Goal: Information Seeking & Learning: Learn about a topic

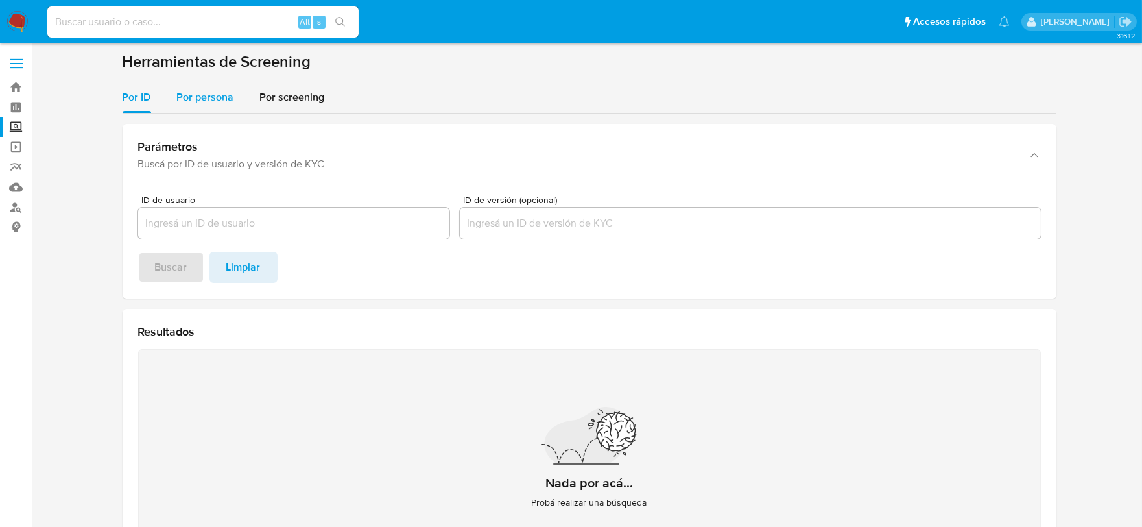
click at [208, 93] on span "Por persona" at bounding box center [205, 97] width 57 height 15
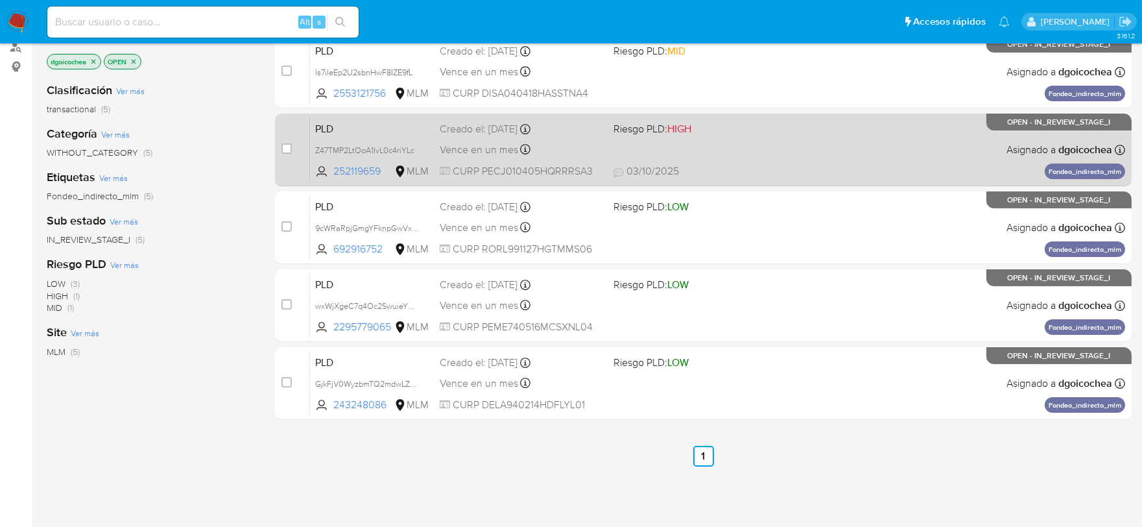
scroll to position [216, 0]
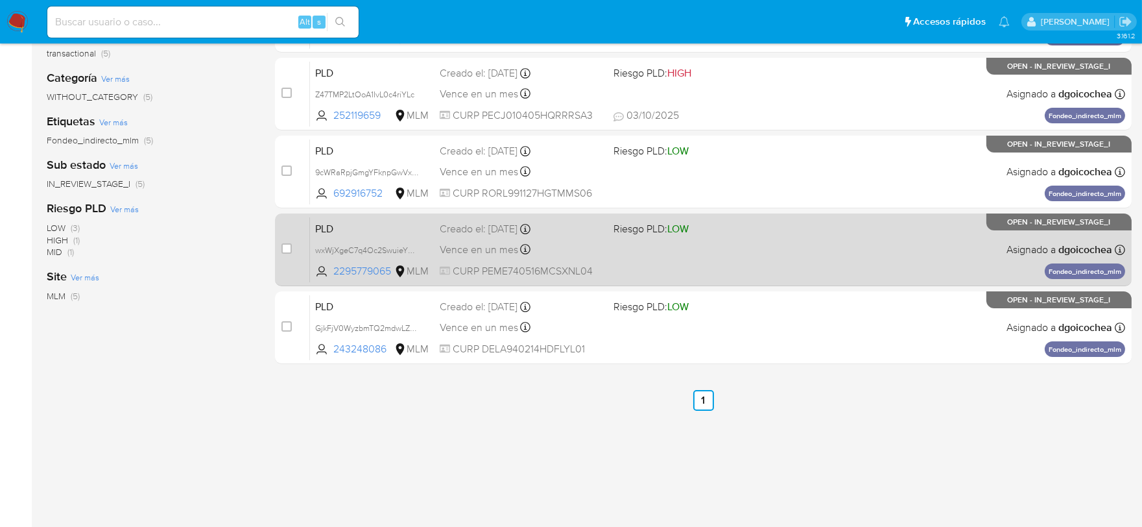
click at [329, 228] on span "PLD" at bounding box center [372, 227] width 114 height 17
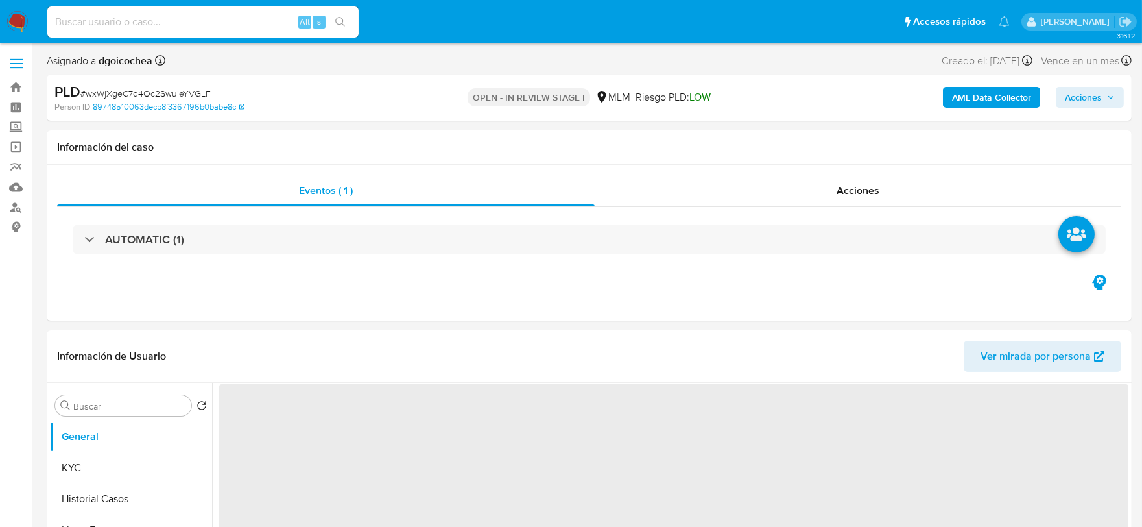
select select "10"
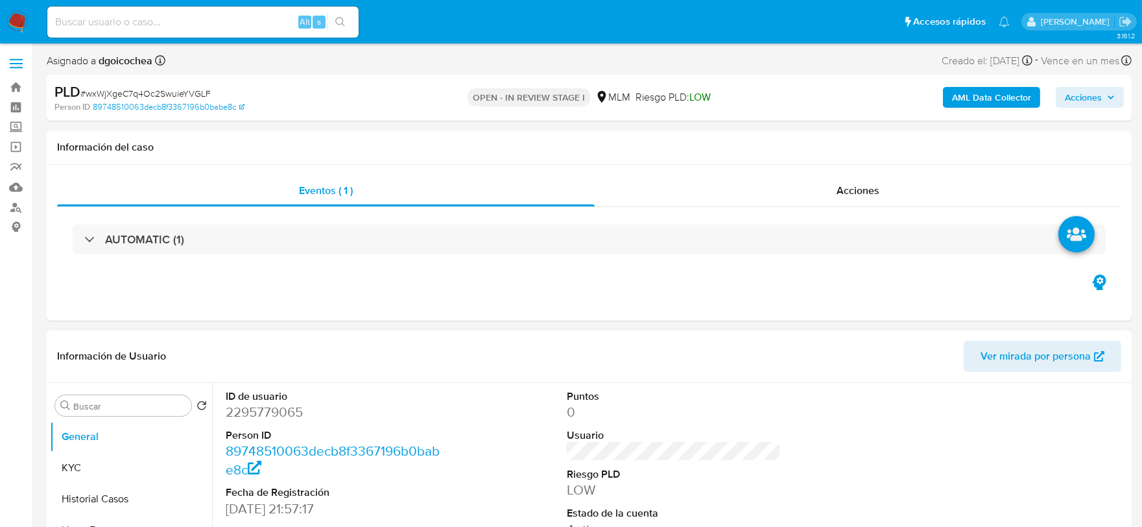
click at [793, 403] on div "ID de usuario 2295779065 Person ID 89748510063decb8f3367196b0babe8c Fecha de Re…" at bounding box center [673, 492] width 909 height 219
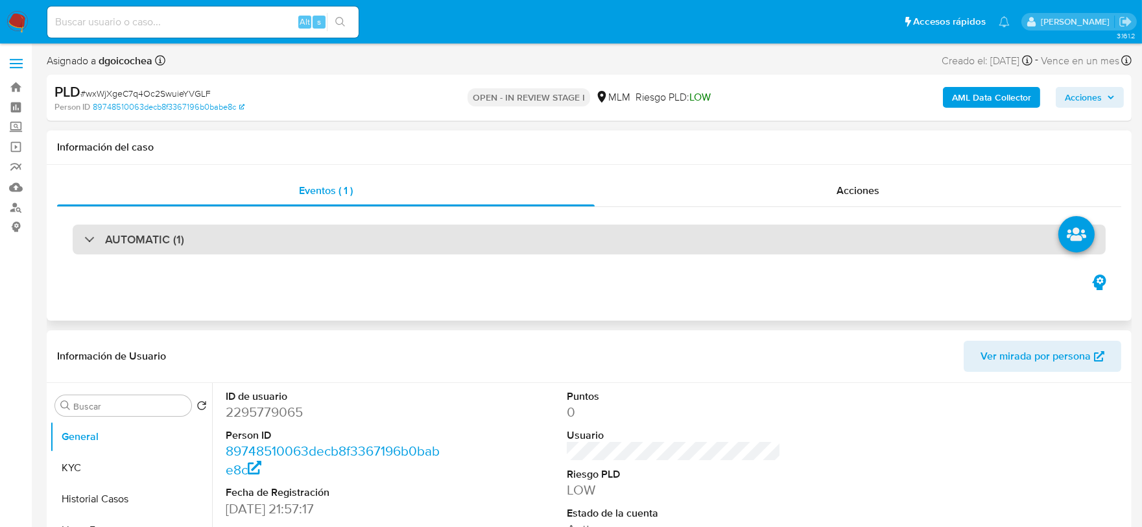
click at [143, 232] on h3 "AUTOMATIC (1)" at bounding box center [144, 239] width 79 height 14
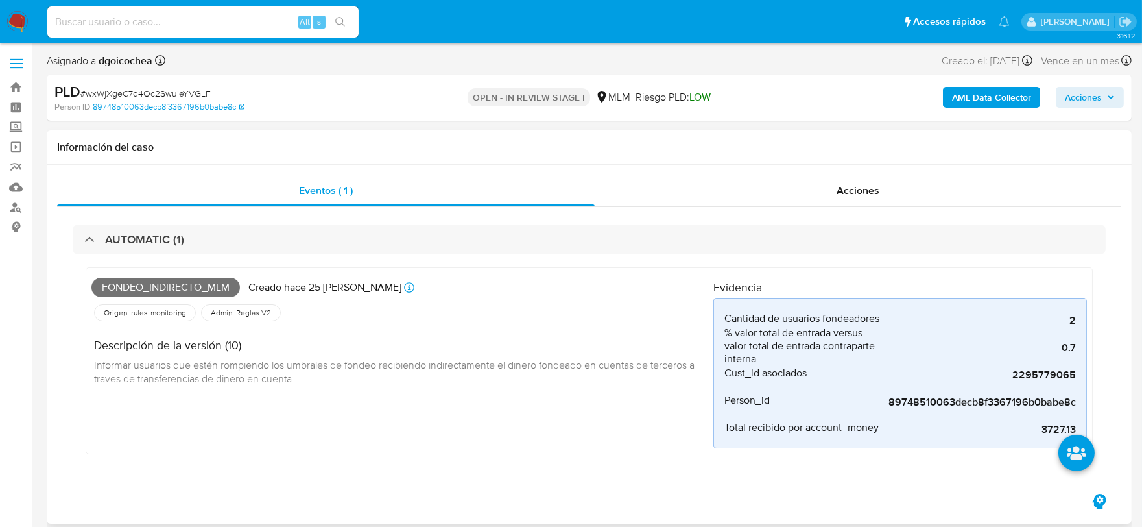
click at [472, 407] on div "Fondeo_indirecto_mlm Creado hace 25 días Creado: 12/09/2025 03:04:52 Origen: ru…" at bounding box center [402, 360] width 622 height 175
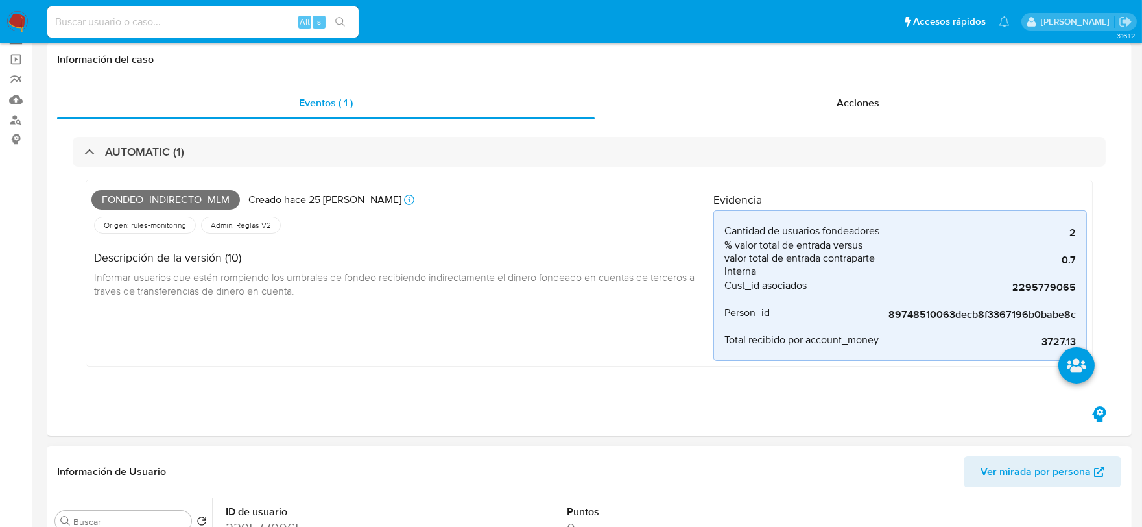
scroll to position [432, 0]
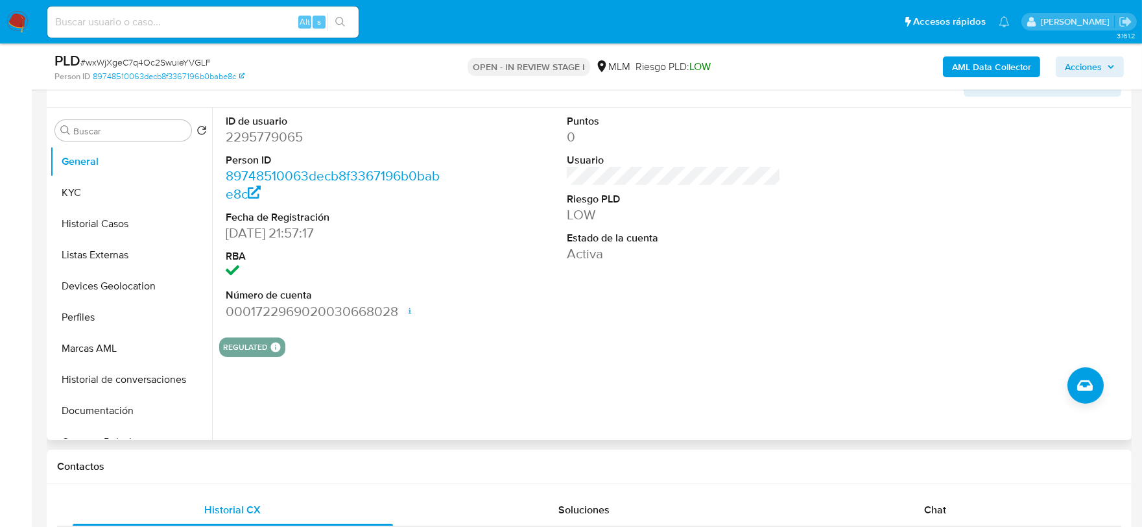
click at [549, 367] on div "ID de usuario 2295779065 Person ID 89748510063decb8f3367196b0babe8c Fecha de Re…" at bounding box center [670, 274] width 917 height 332
click at [104, 197] on button "KYC" at bounding box center [131, 192] width 162 height 31
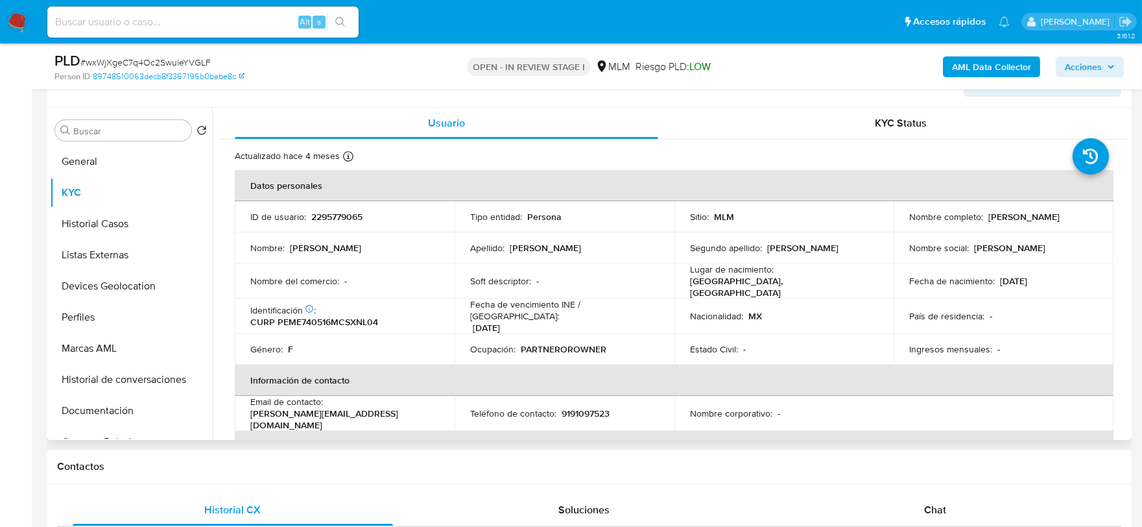
click at [637, 343] on div "Ocupación : PARTNEROROWNER" at bounding box center [564, 349] width 189 height 12
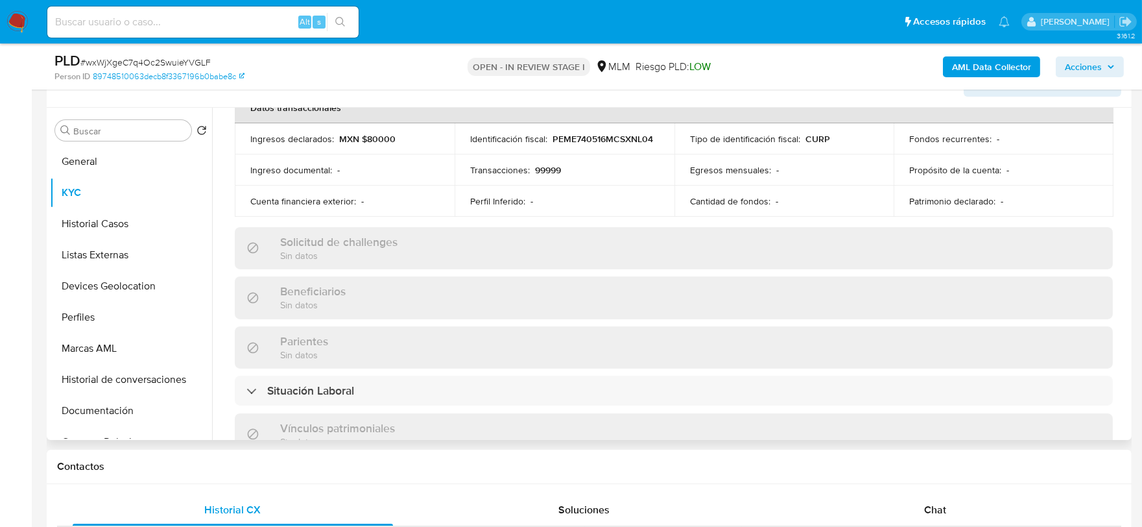
click at [390, 294] on div "Beneficiarios Sin datos" at bounding box center [674, 297] width 878 height 42
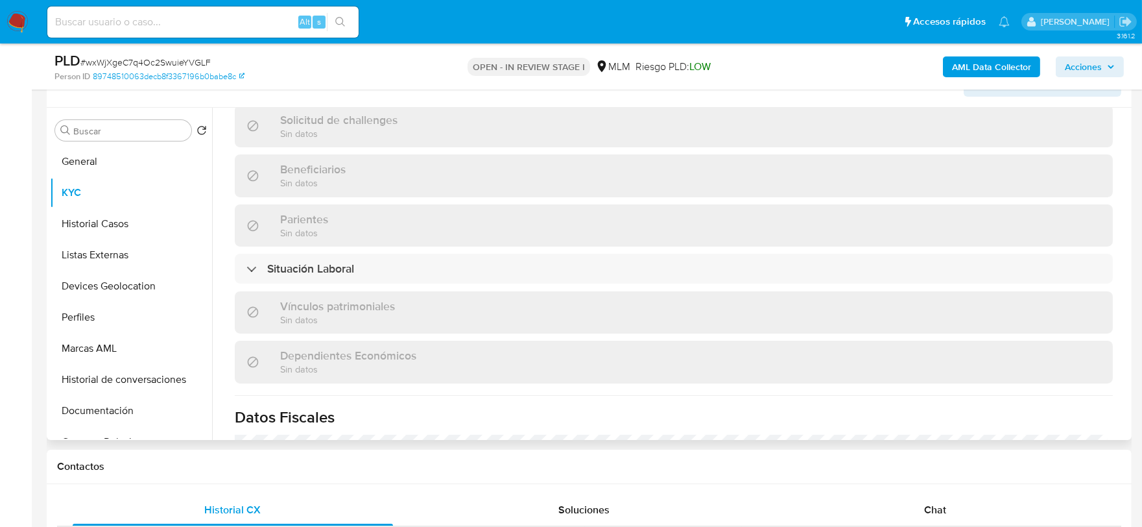
scroll to position [815, 0]
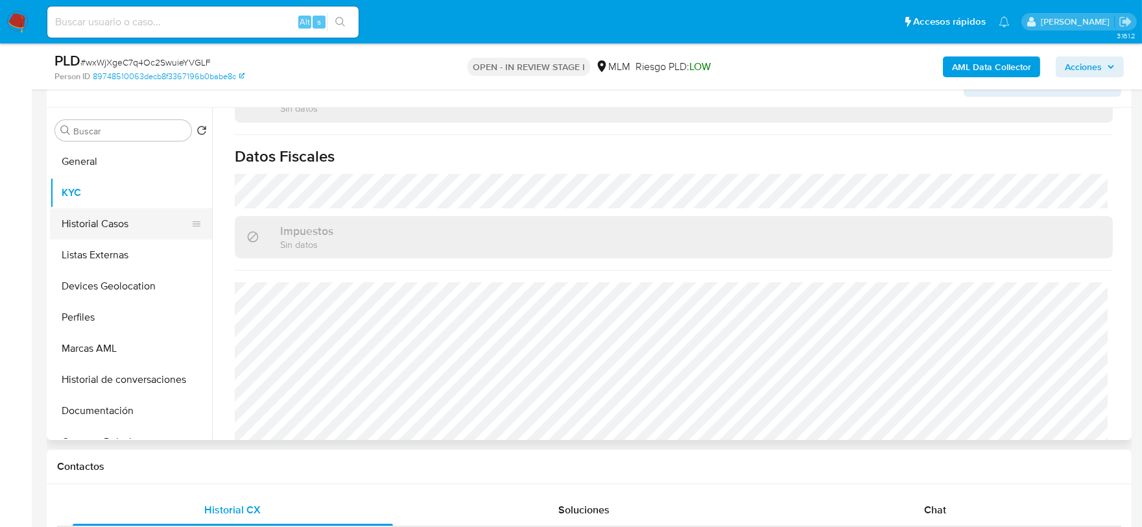
click at [106, 226] on button "Historial Casos" at bounding box center [126, 223] width 152 height 31
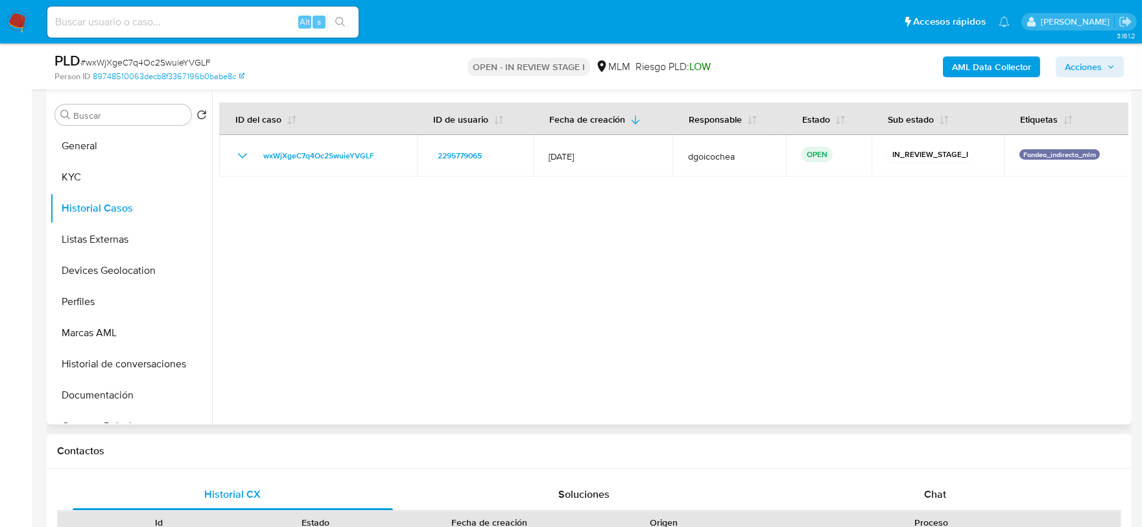
click at [554, 228] on div at bounding box center [670, 258] width 917 height 332
click at [93, 245] on button "Listas Externas" at bounding box center [126, 239] width 152 height 31
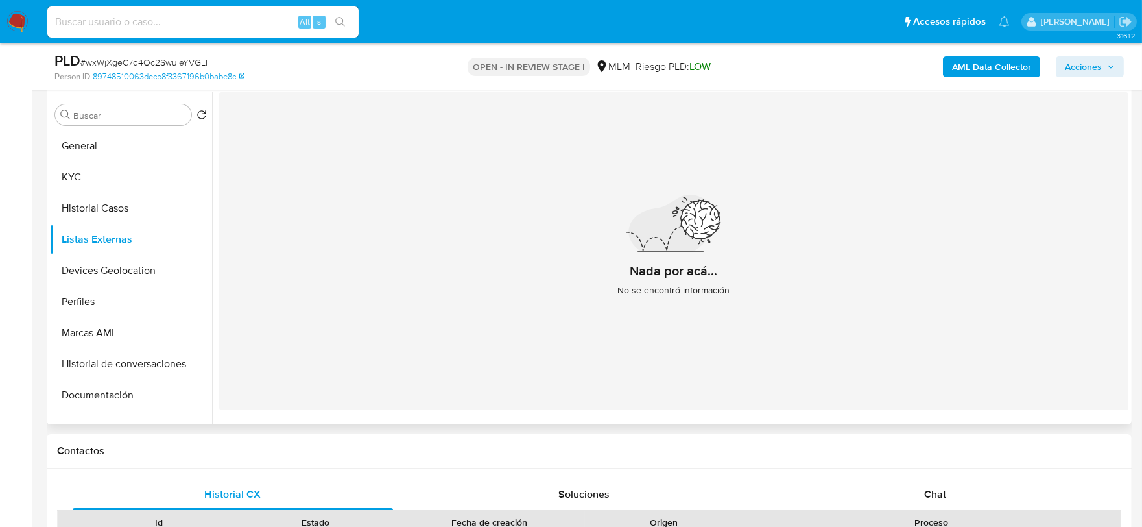
click at [522, 295] on div "Nada por acá... No se encontró información" at bounding box center [673, 251] width 909 height 318
click at [154, 271] on button "Devices Geolocation" at bounding box center [126, 270] width 152 height 31
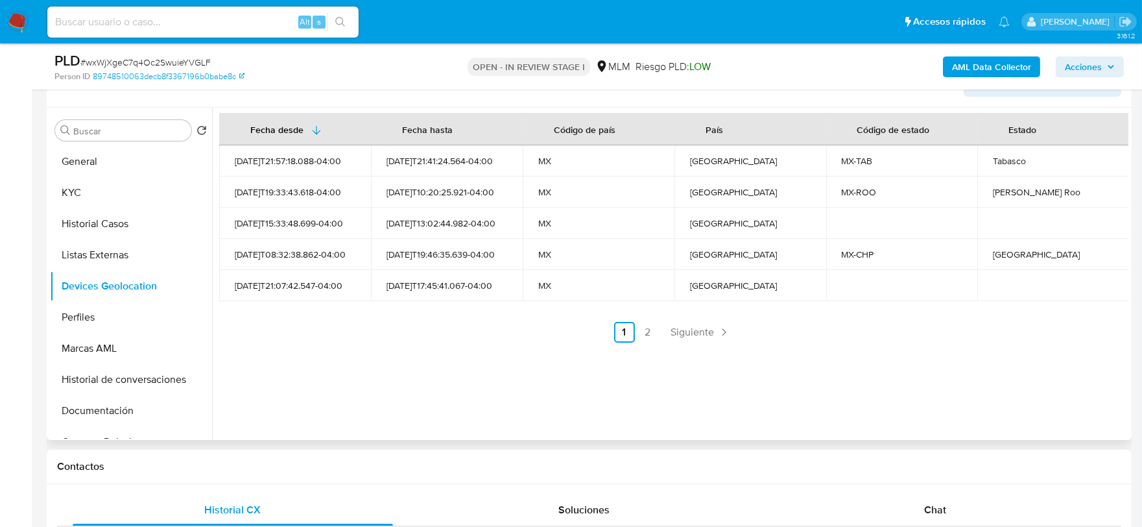
click at [355, 372] on div "Fecha desde Fecha hasta Código de país País Código de estado Estado 2025-02-28T…" at bounding box center [670, 274] width 917 height 332
click at [684, 328] on span "Siguiente" at bounding box center [692, 332] width 43 height 10
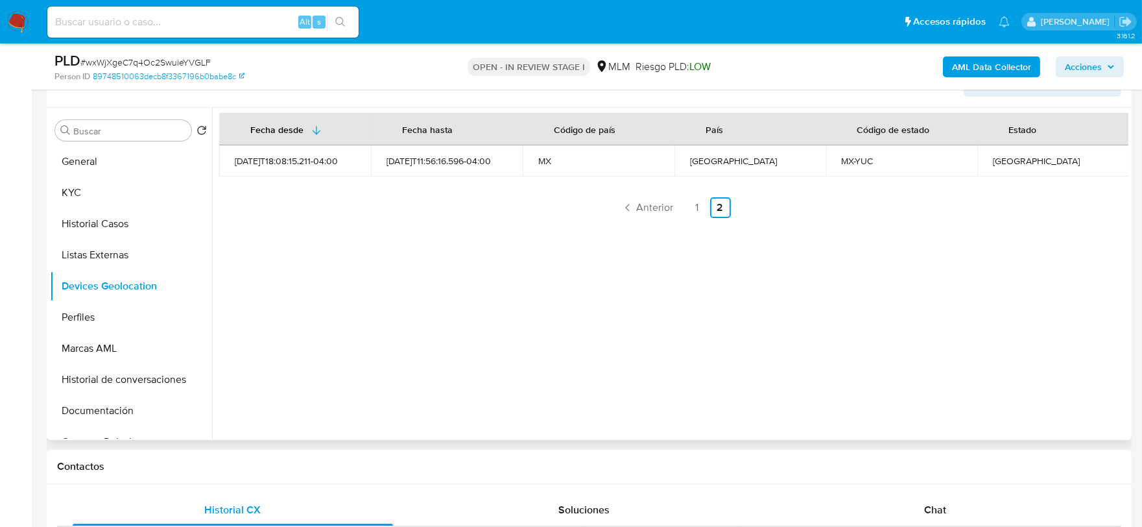
click at [474, 366] on div "Fecha desde Fecha hasta Código de país País Código de estado Estado 2025-07-24T…" at bounding box center [670, 274] width 917 height 332
click at [98, 326] on button "Perfiles" at bounding box center [126, 317] width 152 height 31
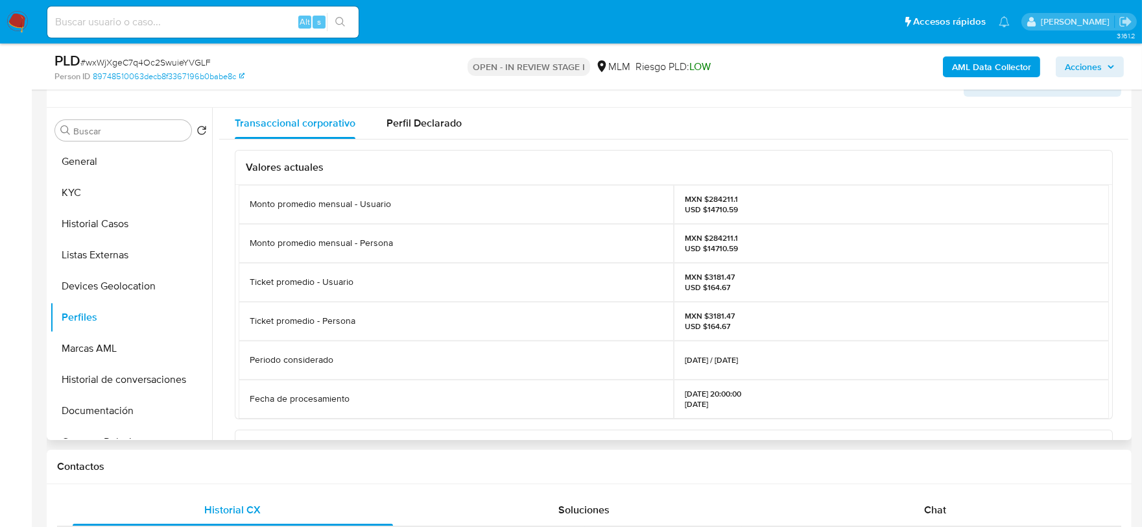
click at [532, 362] on div "Periodo considerado" at bounding box center [456, 360] width 435 height 39
click at [104, 413] on button "Documentación" at bounding box center [126, 410] width 152 height 31
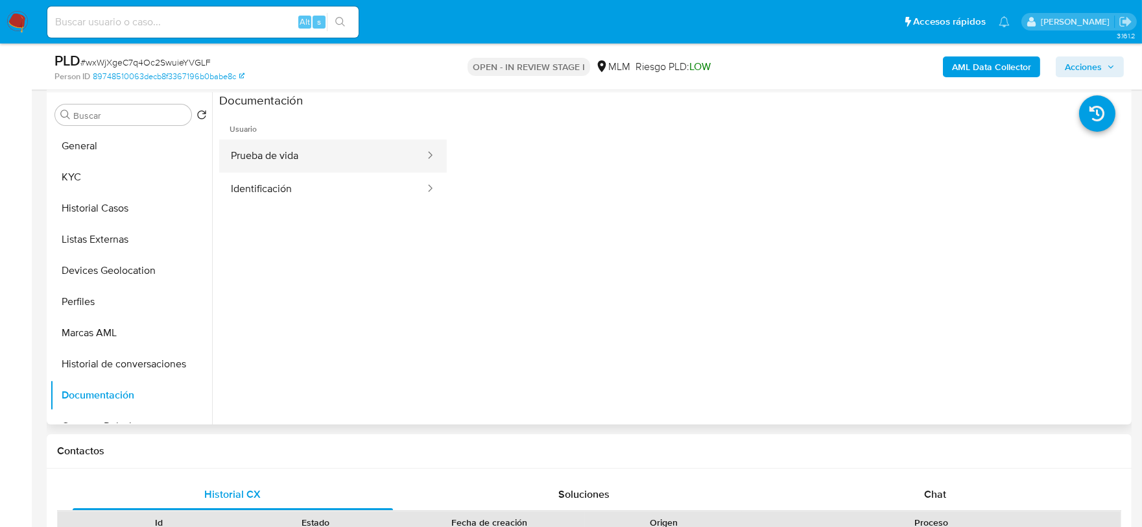
click at [321, 150] on button "Prueba de vida" at bounding box center [322, 155] width 207 height 33
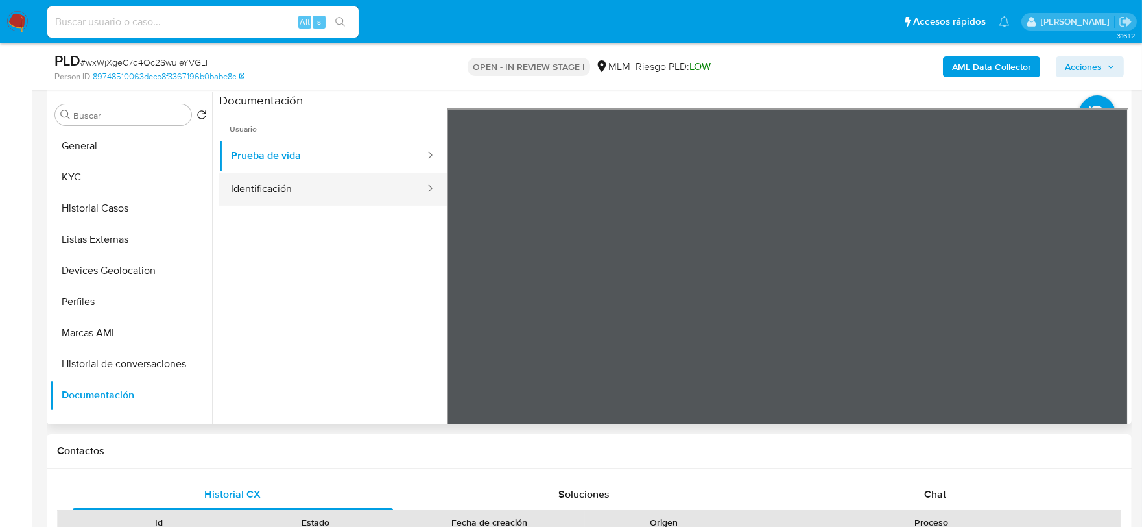
click at [319, 193] on button "Identificación" at bounding box center [322, 189] width 207 height 33
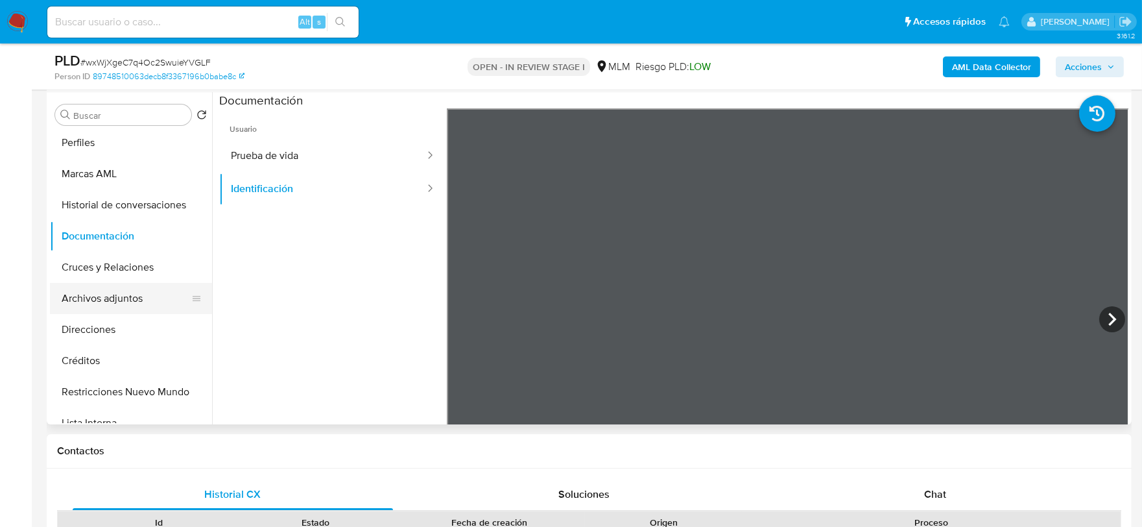
scroll to position [216, 0]
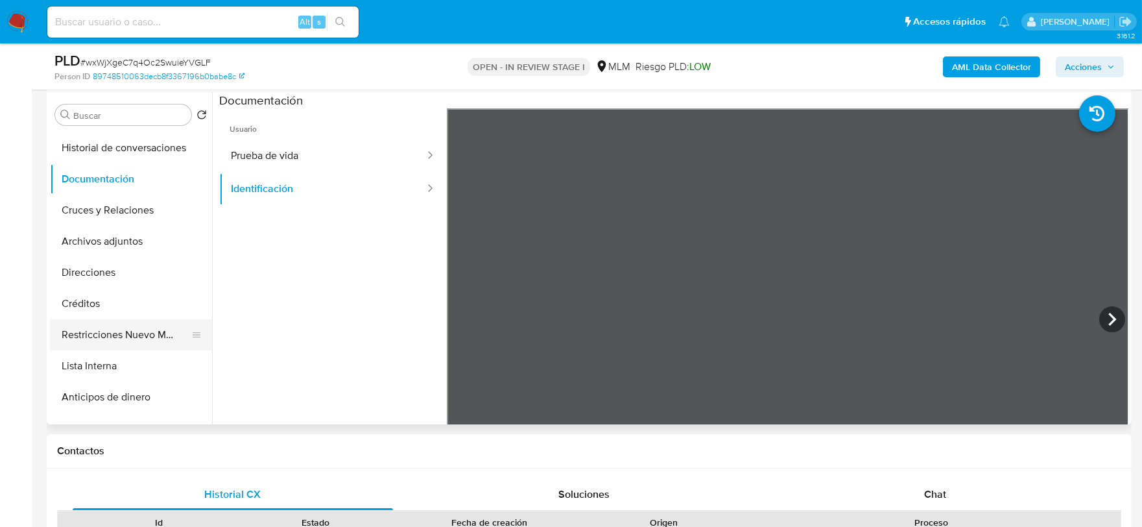
click at [144, 333] on button "Restricciones Nuevo Mundo" at bounding box center [126, 334] width 152 height 31
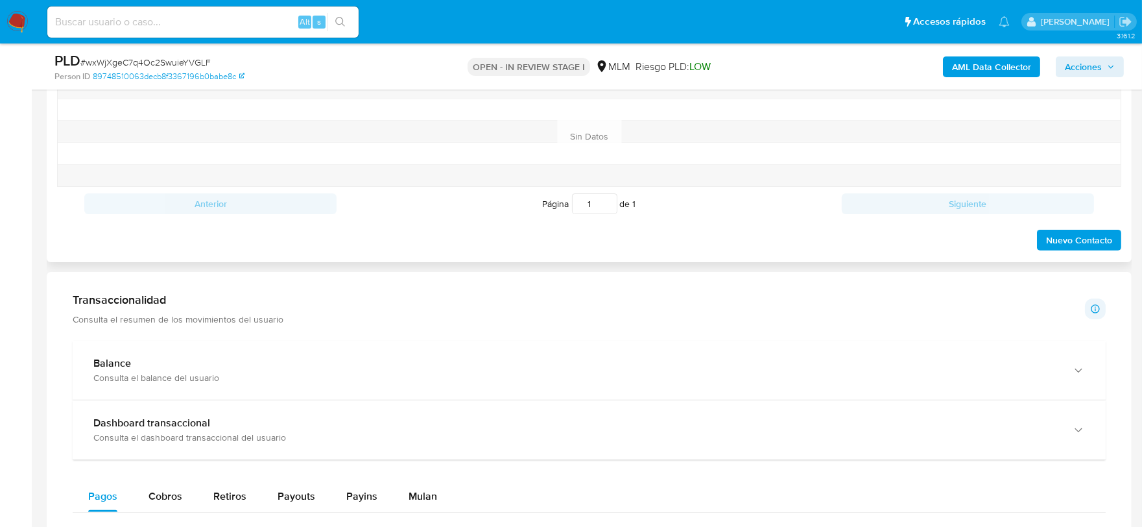
scroll to position [937, 0]
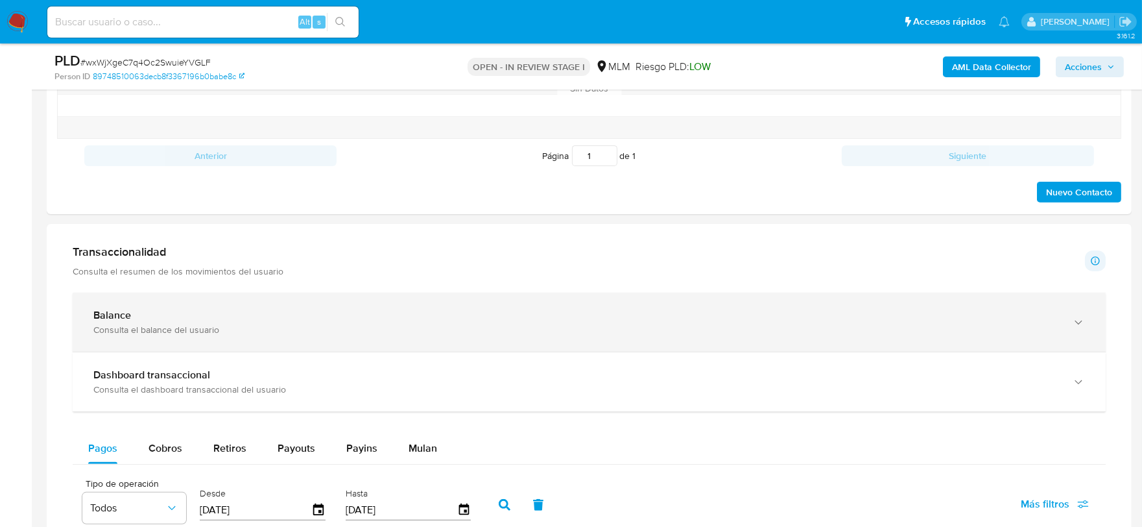
click at [152, 320] on div "Balance" at bounding box center [576, 315] width 966 height 13
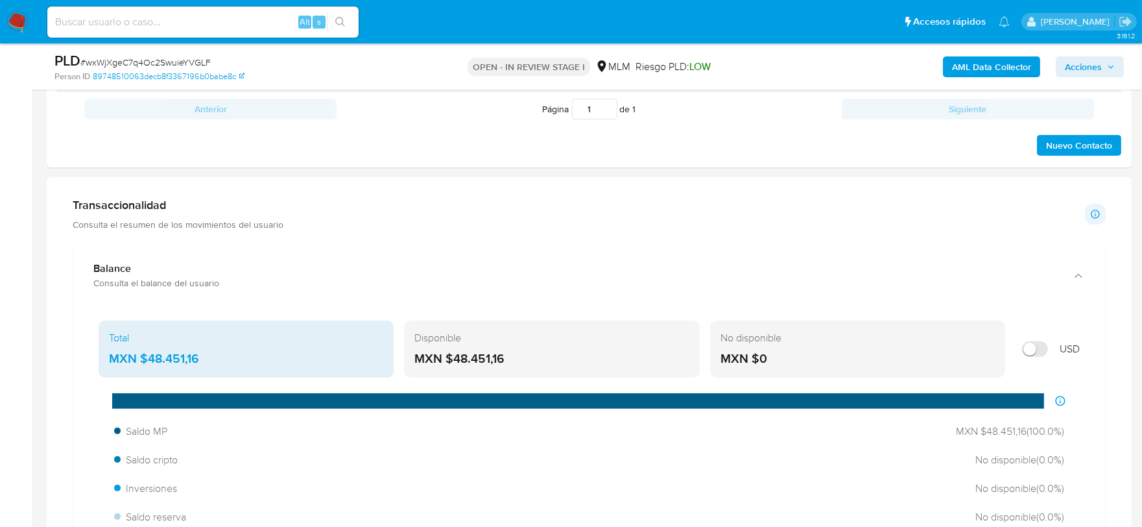
scroll to position [1009, 0]
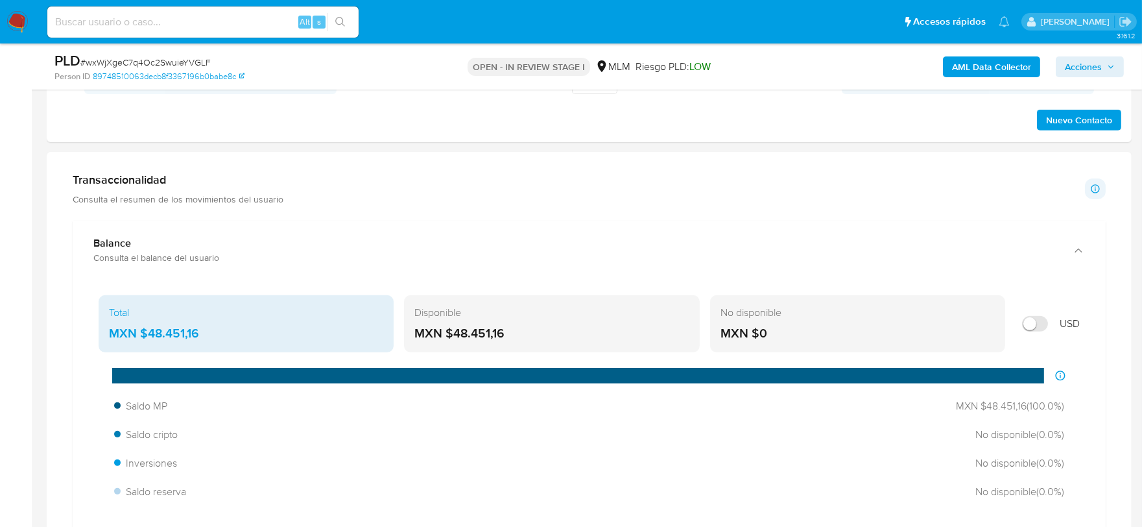
click at [353, 191] on div "Transaccionalidad Consulta el resumen de los movimientos del usuario Informació…" at bounding box center [589, 189] width 1033 height 32
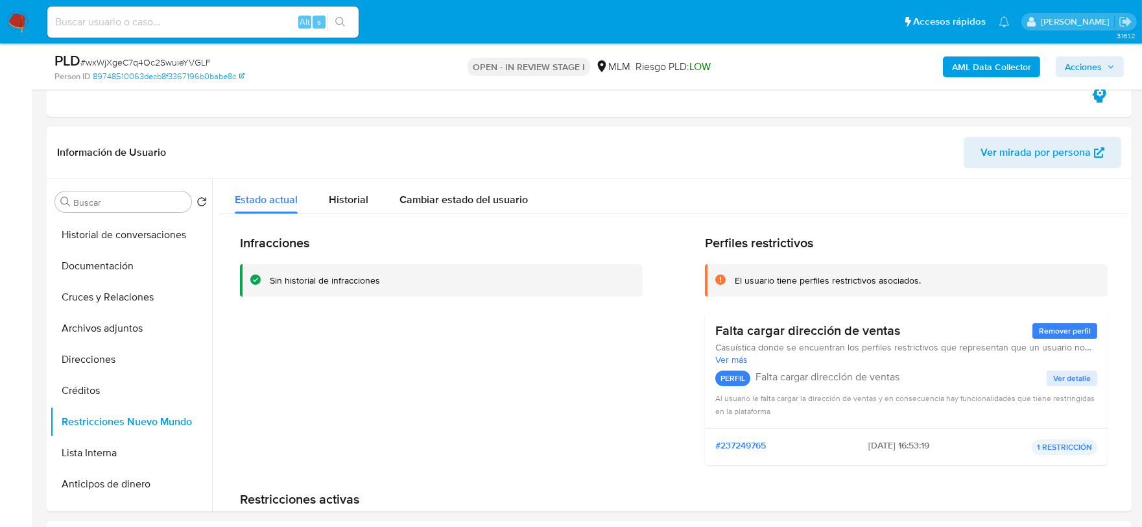
scroll to position [360, 0]
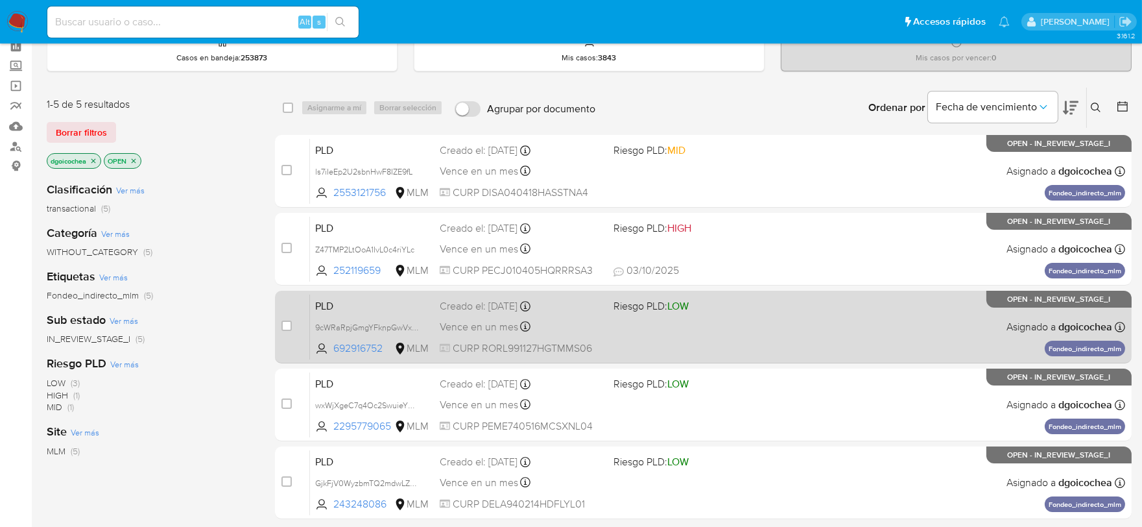
scroll to position [263, 0]
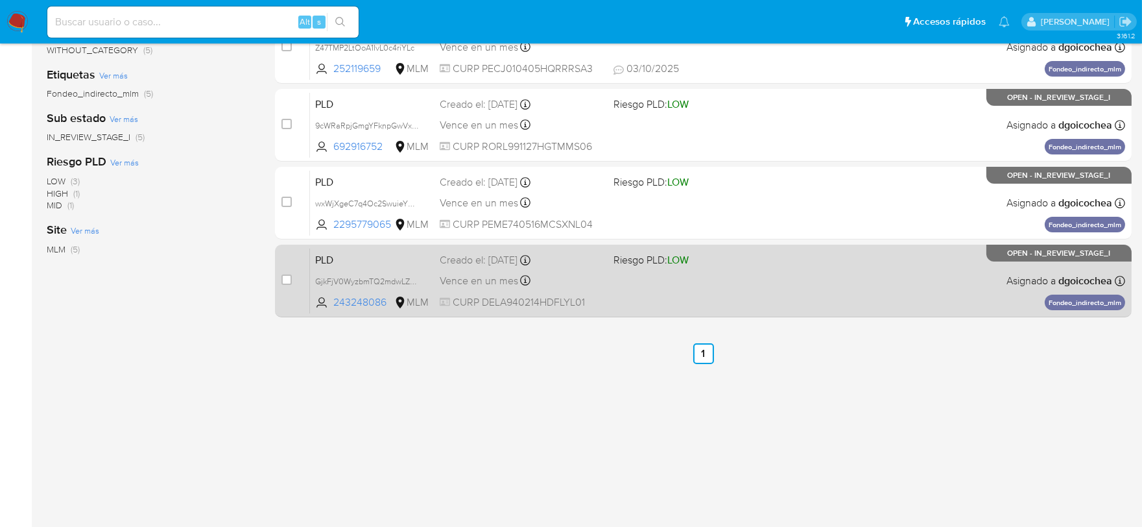
click at [325, 259] on span "PLD" at bounding box center [372, 258] width 114 height 17
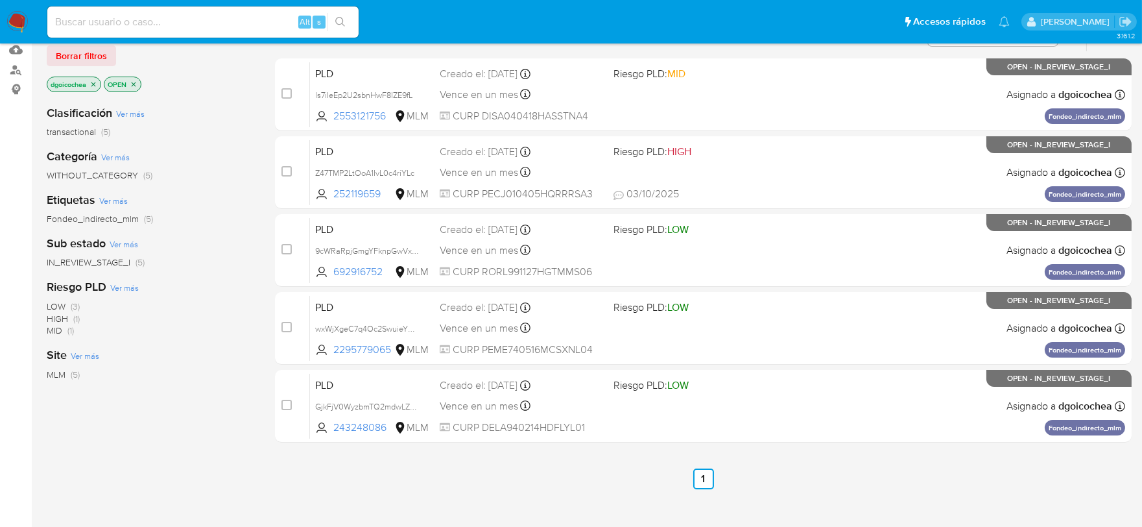
scroll to position [119, 0]
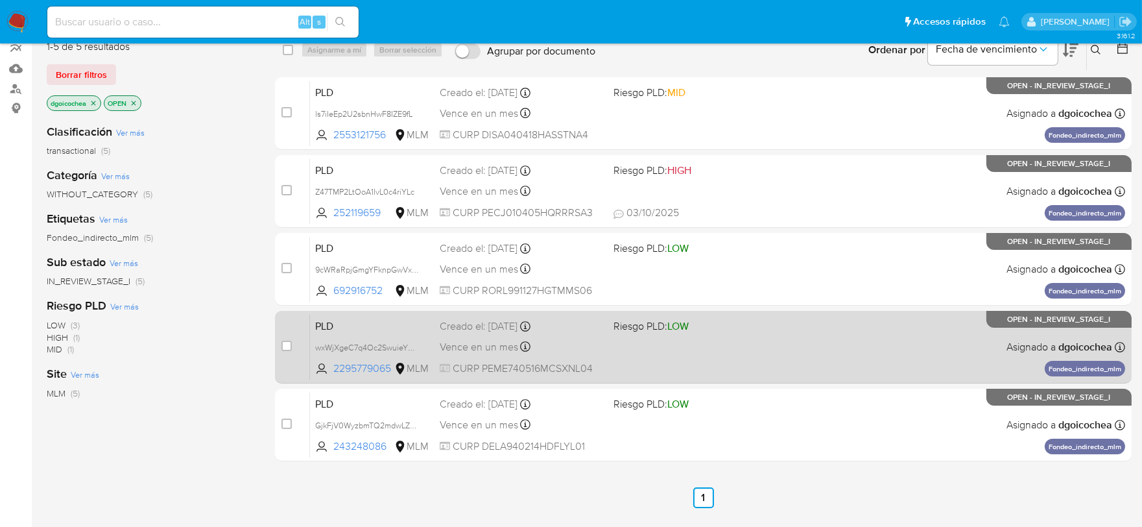
click at [319, 320] on span "PLD" at bounding box center [372, 325] width 114 height 17
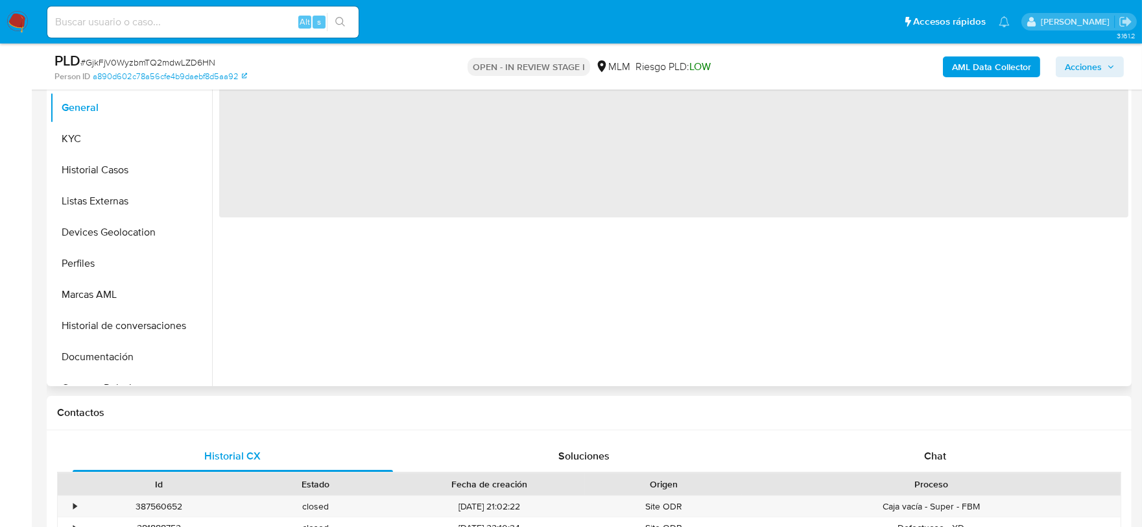
scroll to position [288, 0]
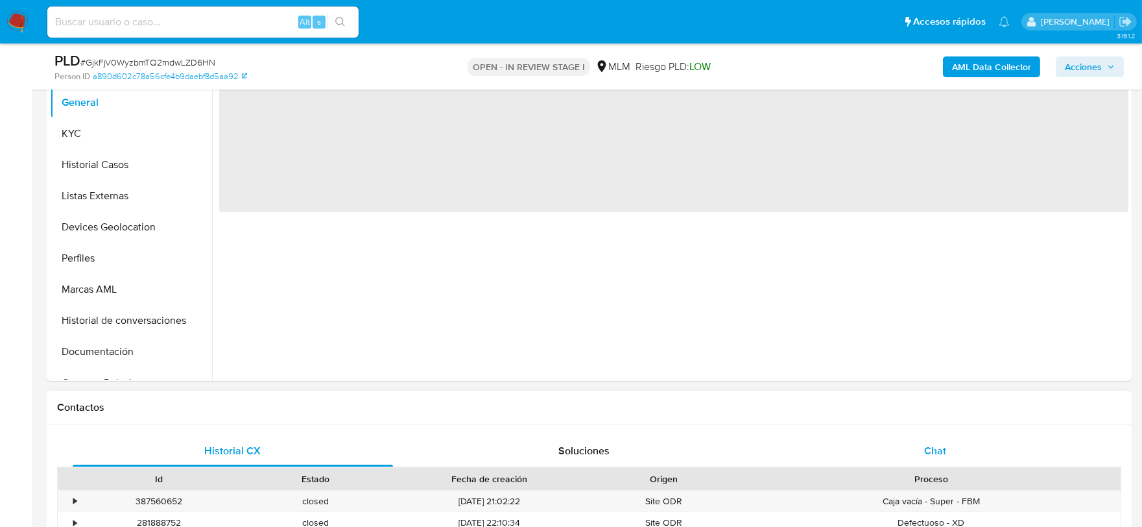
click at [923, 450] on div "Chat" at bounding box center [935, 450] width 320 height 31
select select "10"
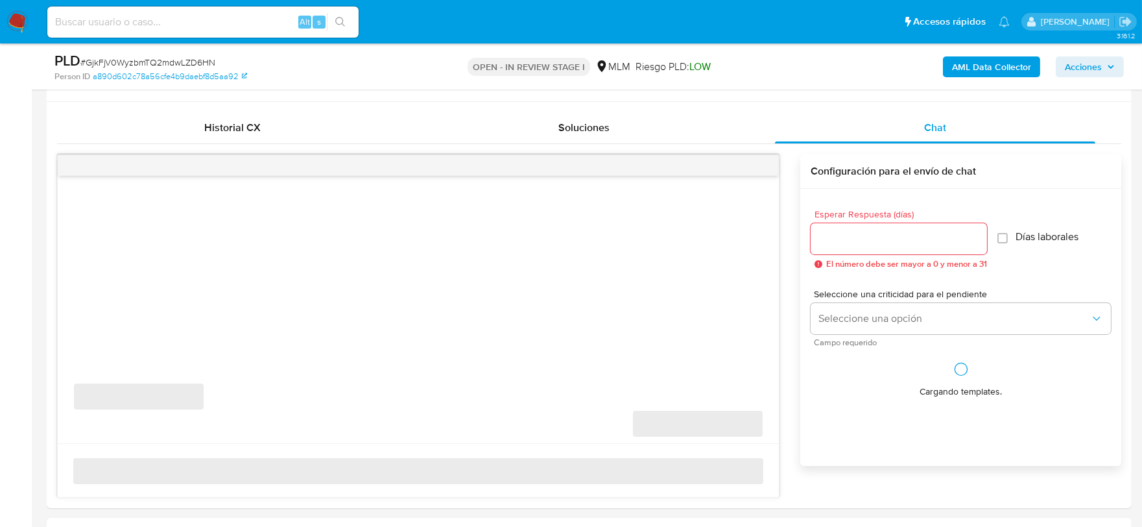
scroll to position [649, 0]
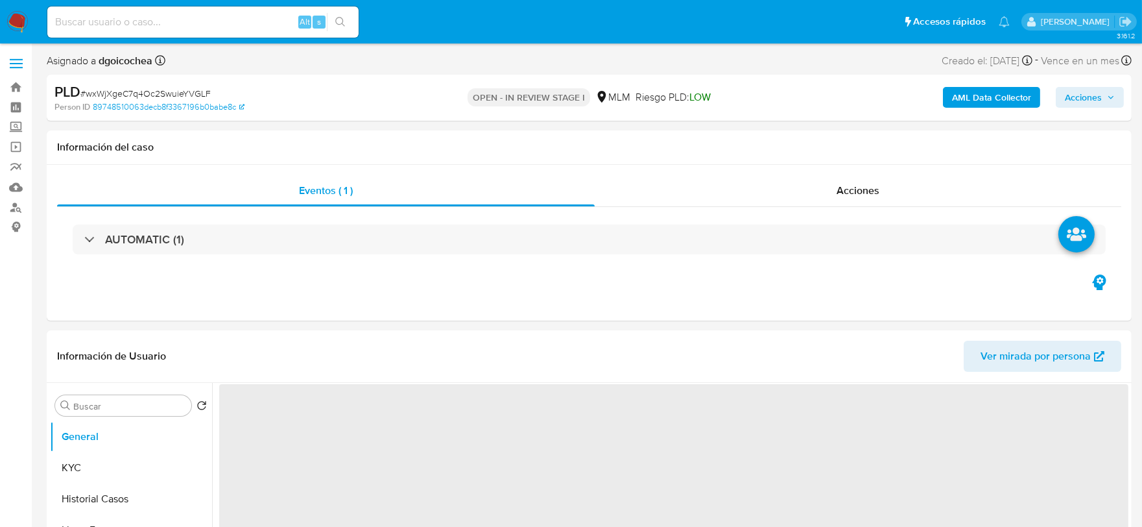
select select "10"
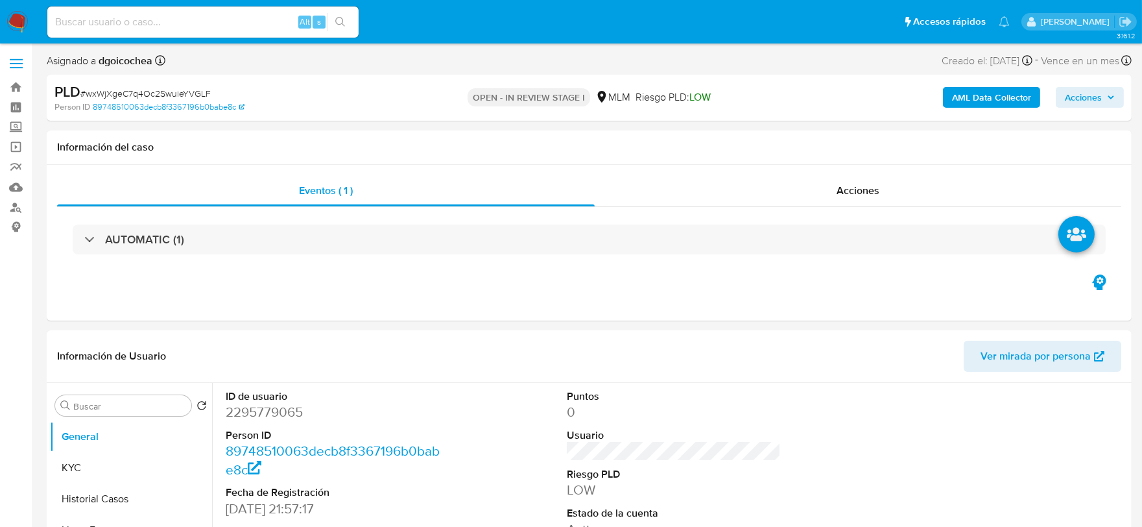
click at [248, 16] on input at bounding box center [202, 22] width 311 height 17
paste input "540980024"
type input "540980024"
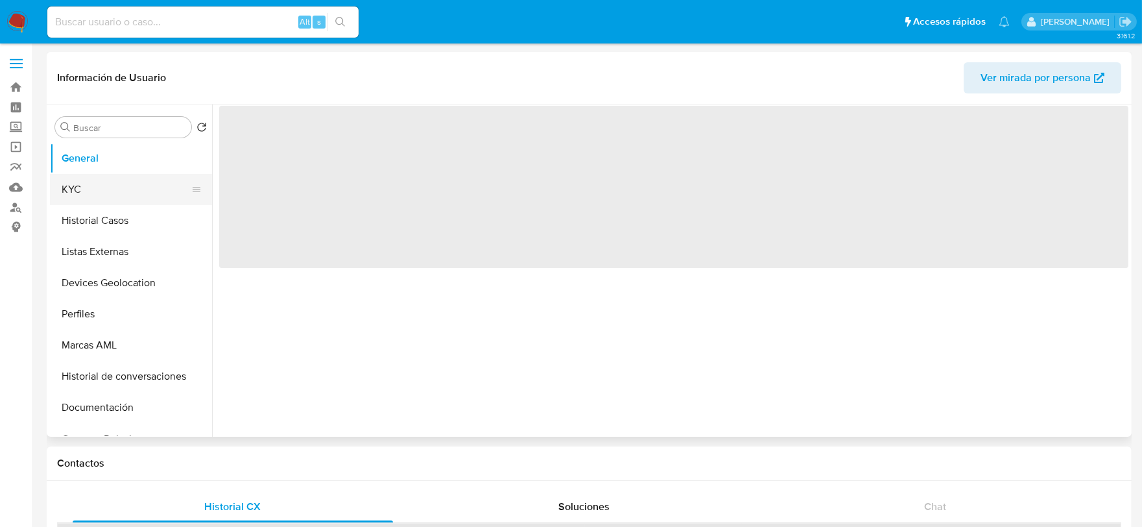
select select "10"
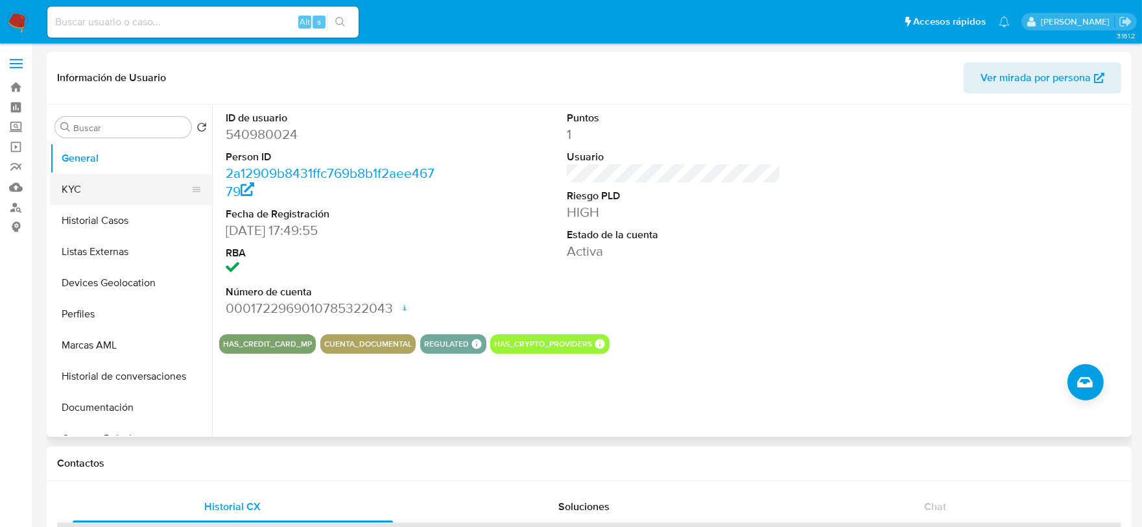
click at [82, 186] on button "KYC" at bounding box center [126, 189] width 152 height 31
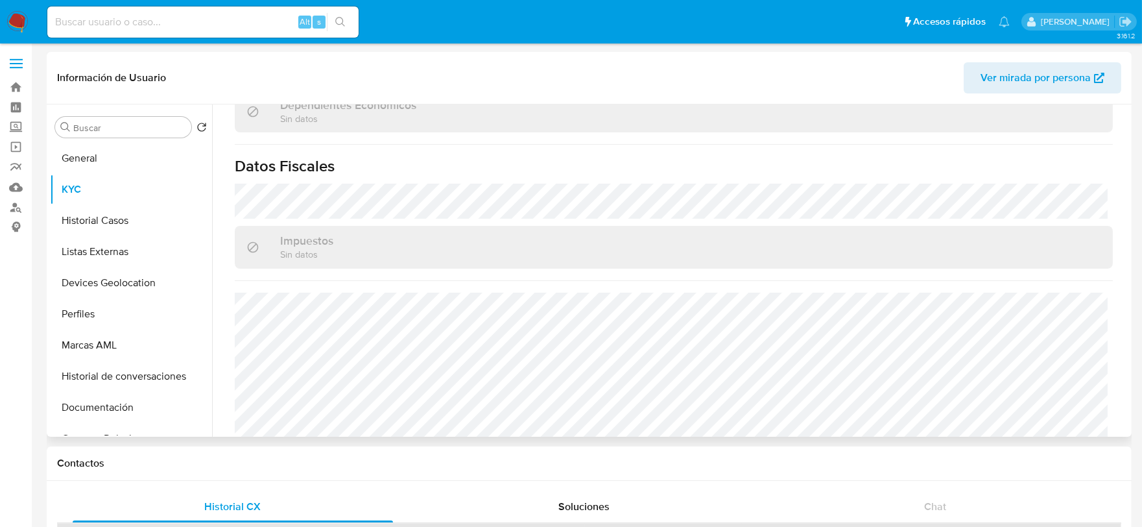
scroll to position [802, 0]
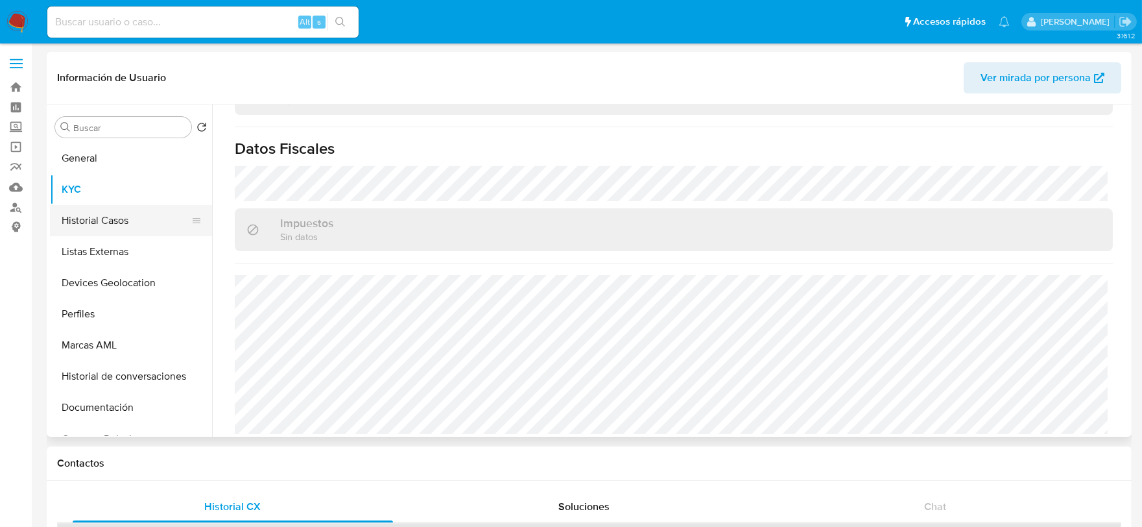
click at [91, 209] on button "Historial Casos" at bounding box center [126, 220] width 152 height 31
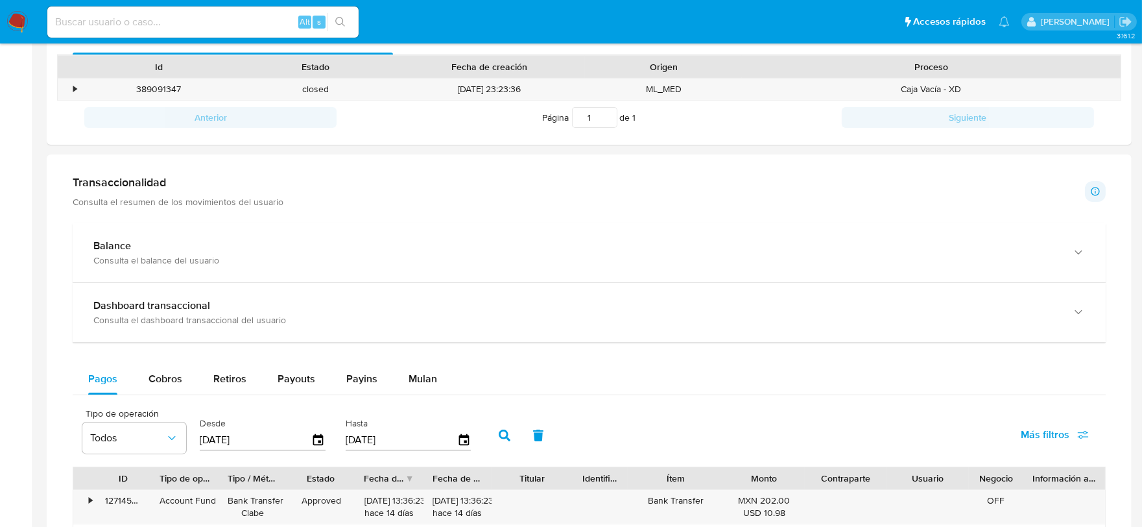
scroll to position [576, 0]
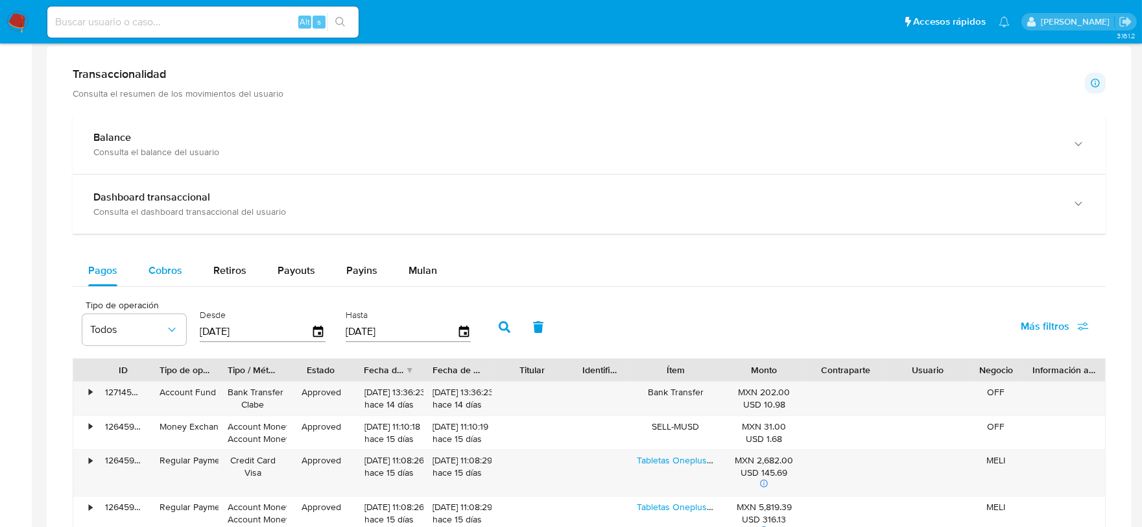
click at [169, 267] on span "Cobros" at bounding box center [166, 270] width 34 height 15
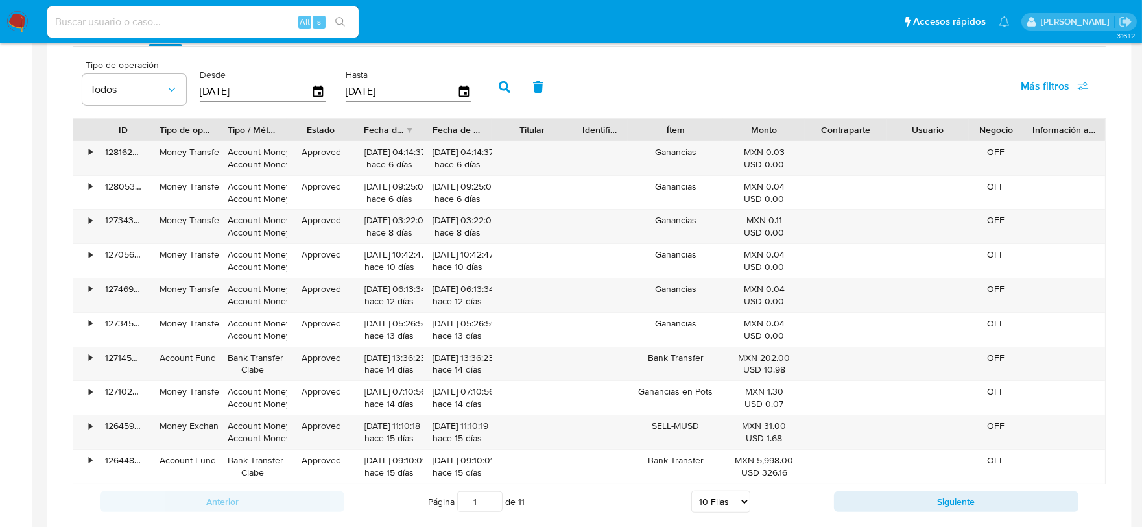
scroll to position [865, 0]
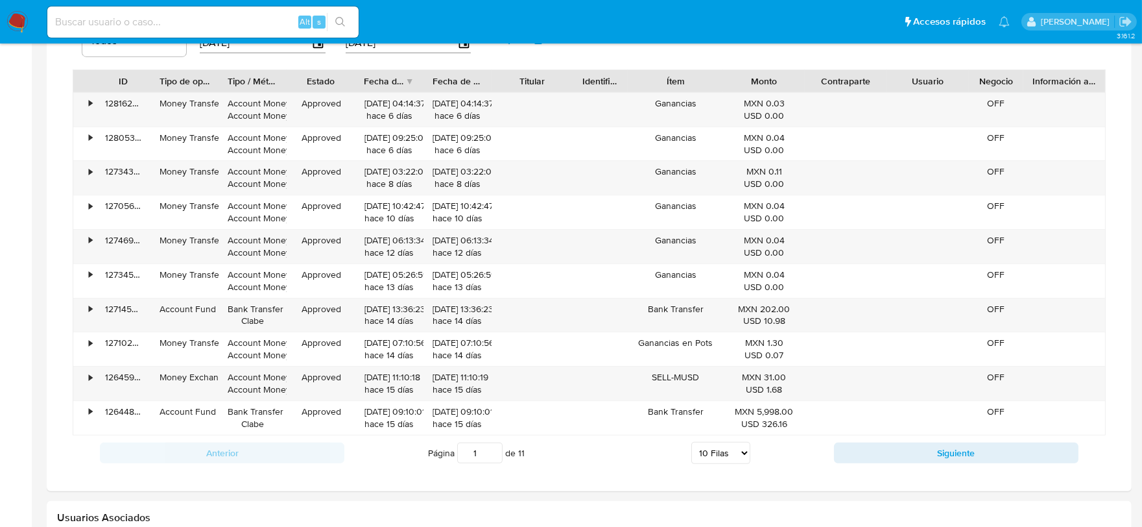
click at [733, 450] on select "5 Filas 10 Filas 20 Filas 25 Filas 50 Filas 100 Filas" at bounding box center [721, 453] width 59 height 22
select select "100"
click at [692, 444] on select "5 Filas 10 Filas 20 Filas 25 Filas 50 Filas 100 Filas" at bounding box center [721, 453] width 59 height 22
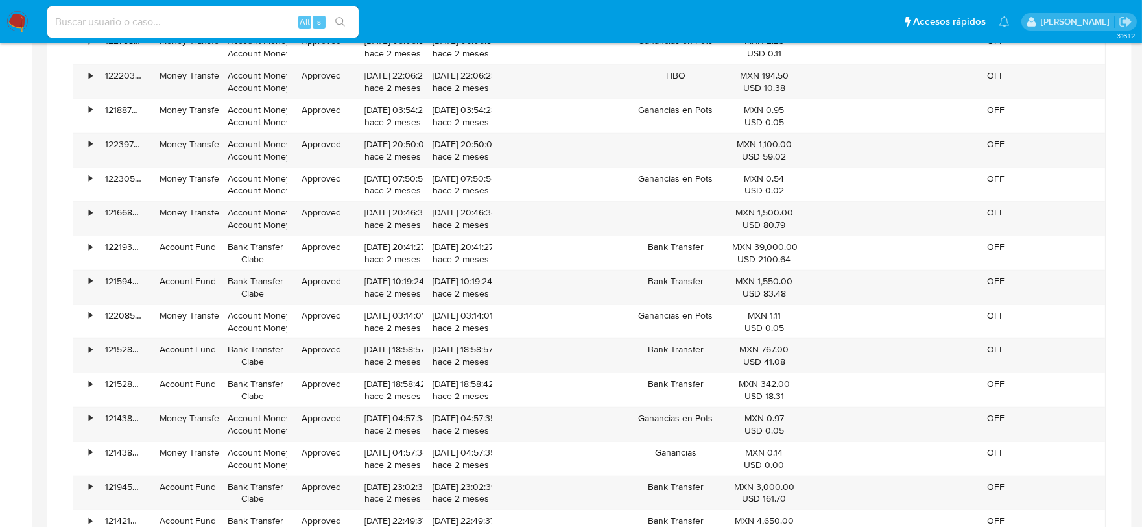
scroll to position [2450, 0]
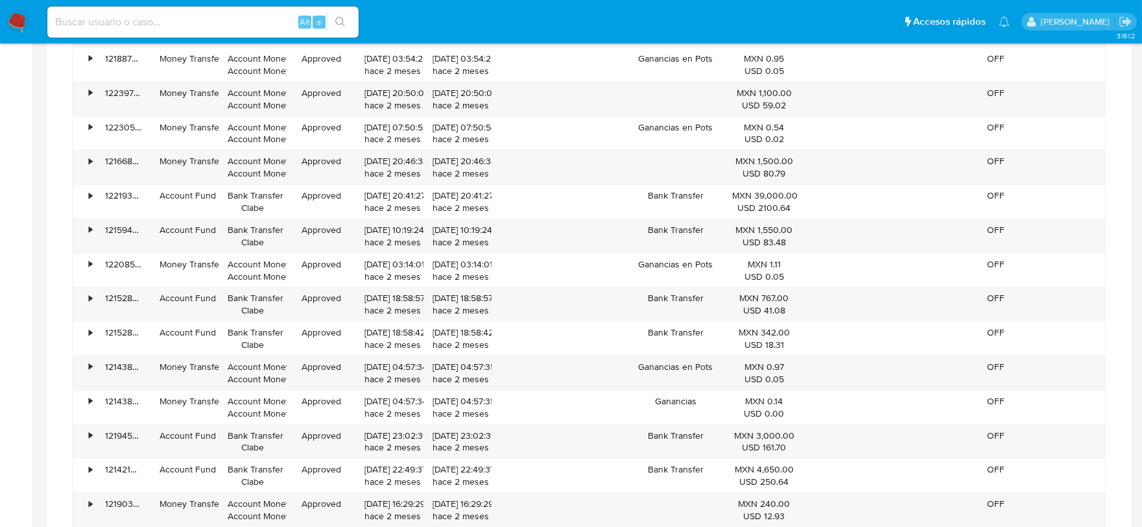
click at [250, 7] on div "Alt s" at bounding box center [202, 21] width 311 height 31
click at [247, 16] on input at bounding box center [202, 22] width 311 height 17
paste input "262140888"
type input "262140888"
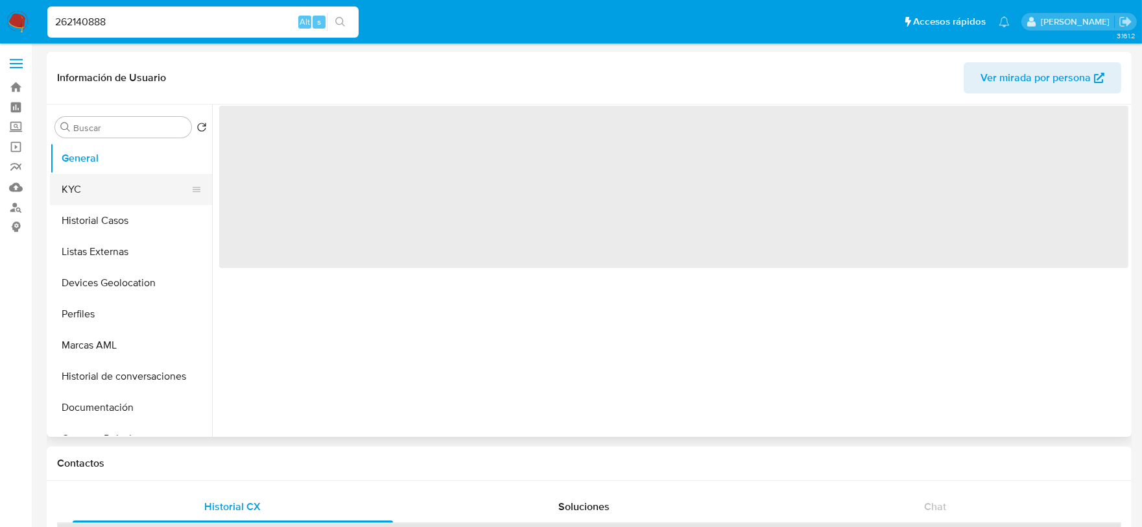
select select "10"
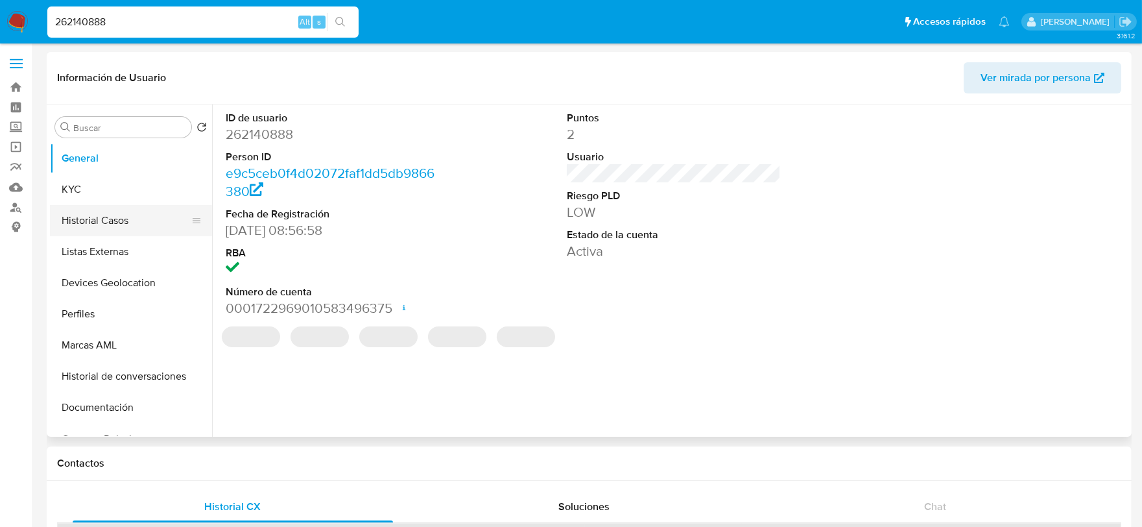
click at [107, 211] on button "Historial Casos" at bounding box center [126, 220] width 152 height 31
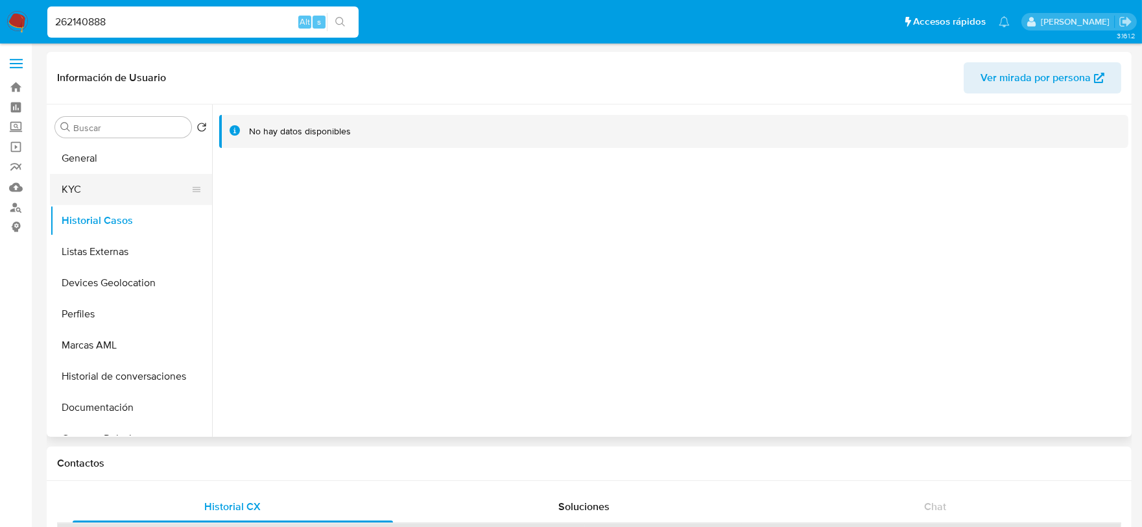
click at [108, 191] on button "KYC" at bounding box center [126, 189] width 152 height 31
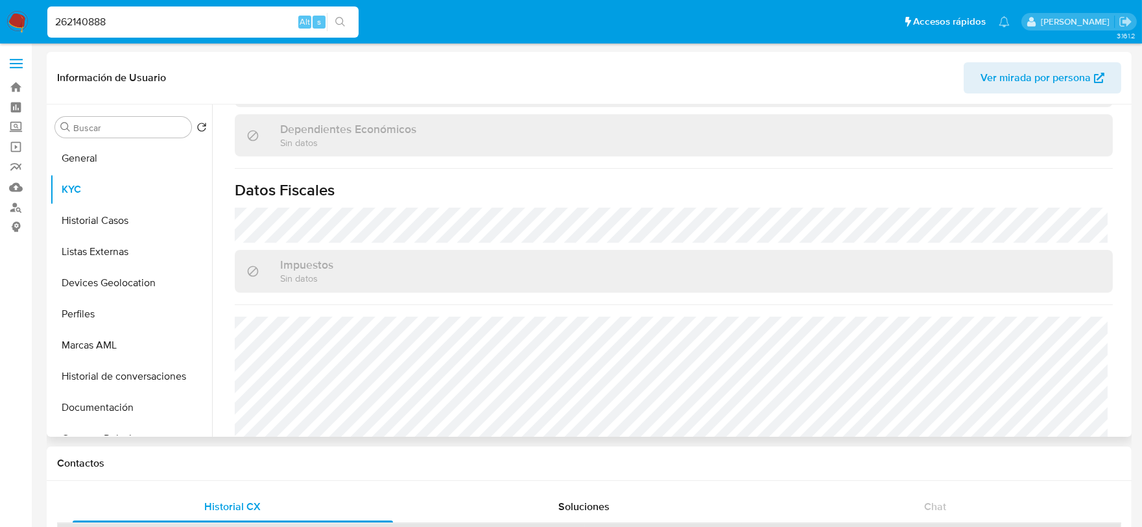
scroll to position [802, 0]
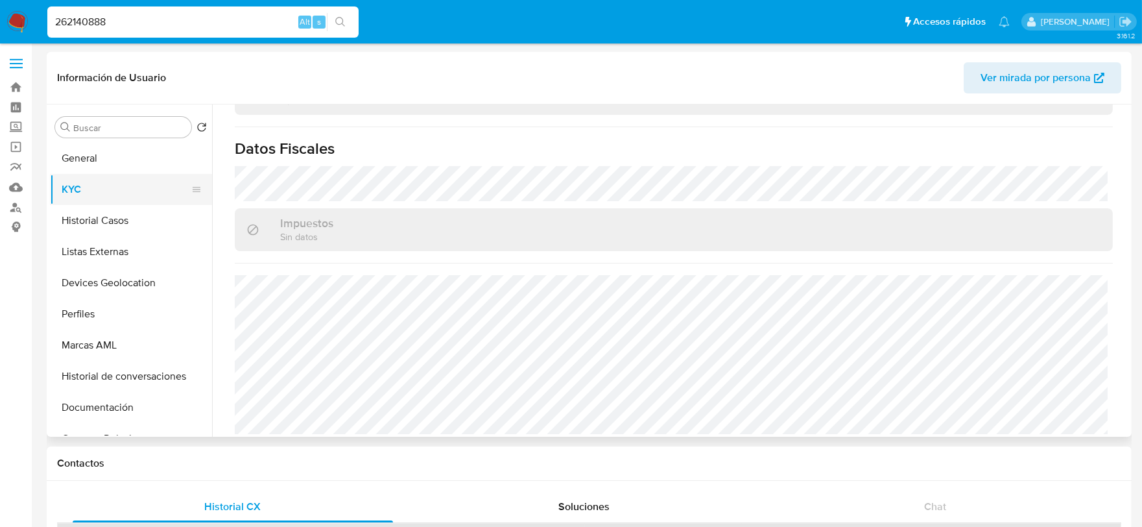
click at [106, 204] on button "KYC" at bounding box center [126, 189] width 152 height 31
click at [104, 218] on button "Historial Casos" at bounding box center [126, 220] width 152 height 31
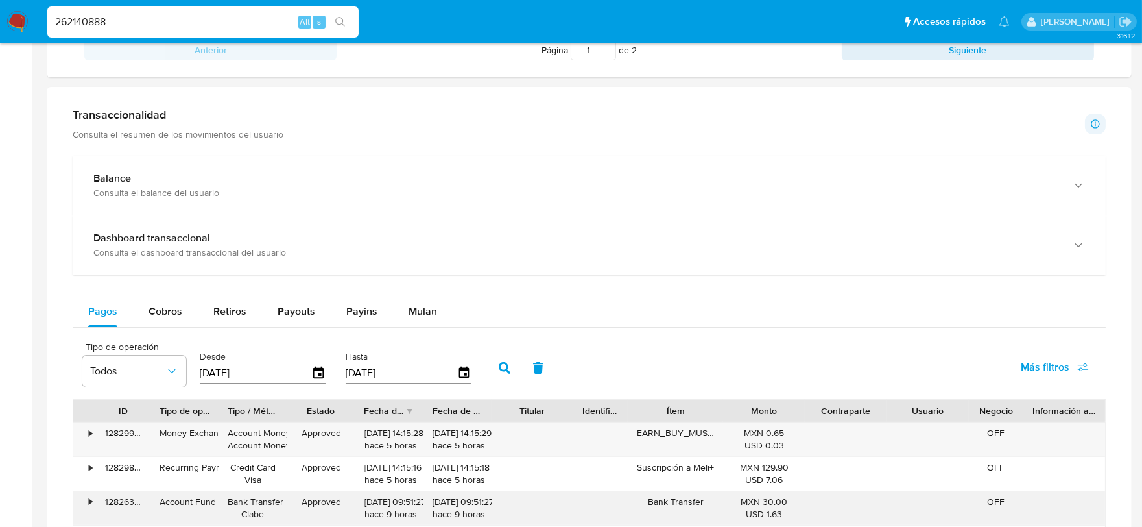
scroll to position [793, 0]
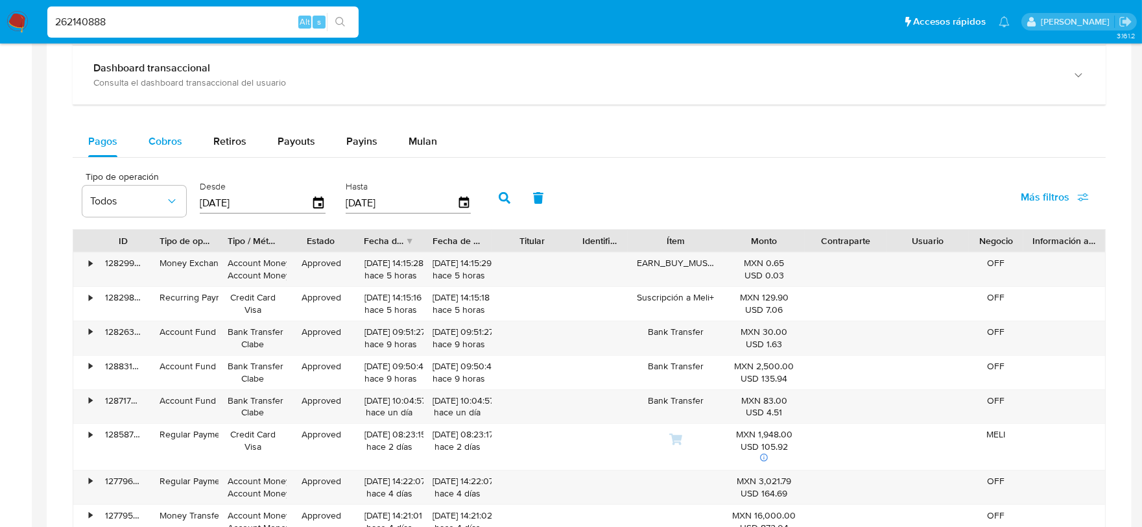
click at [149, 139] on span "Cobros" at bounding box center [166, 141] width 34 height 15
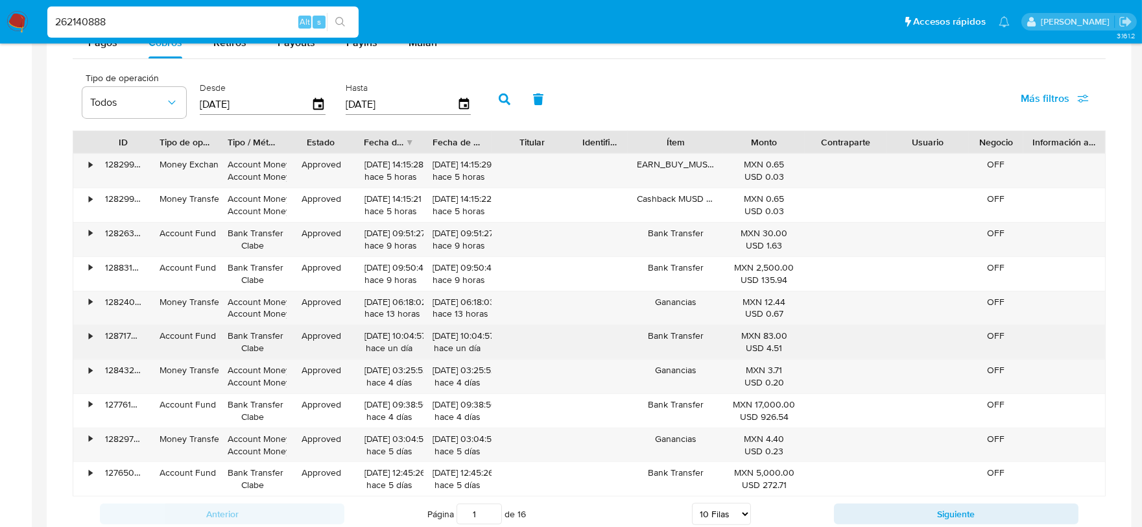
scroll to position [937, 0]
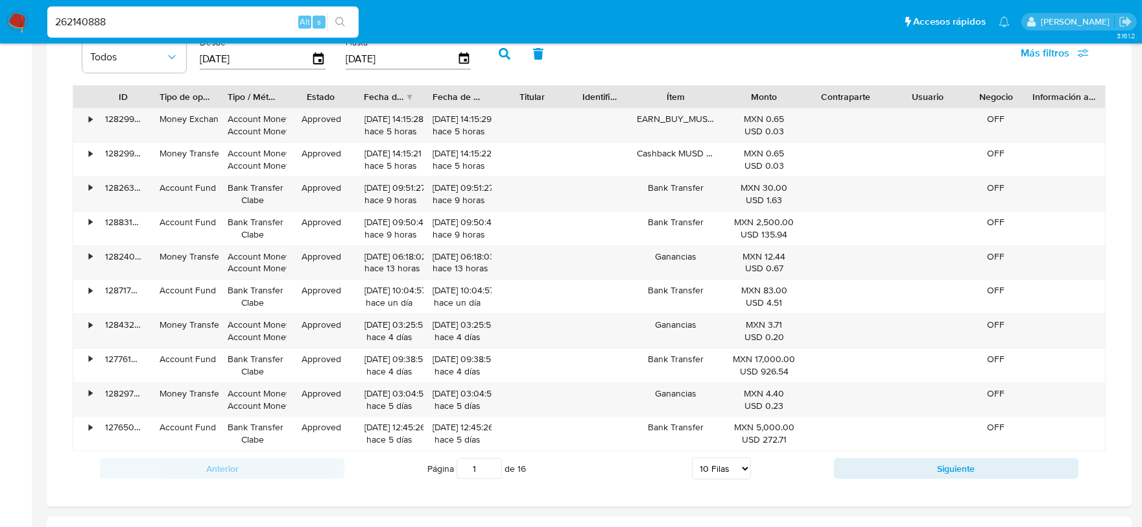
click at [716, 475] on select "5 Filas 10 Filas 20 Filas 25 Filas 50 Filas 100 Filas" at bounding box center [721, 468] width 59 height 22
select select "100"
click at [692, 460] on select "5 Filas 10 Filas 20 Filas 25 Filas 50 Filas 100 Filas" at bounding box center [721, 468] width 59 height 22
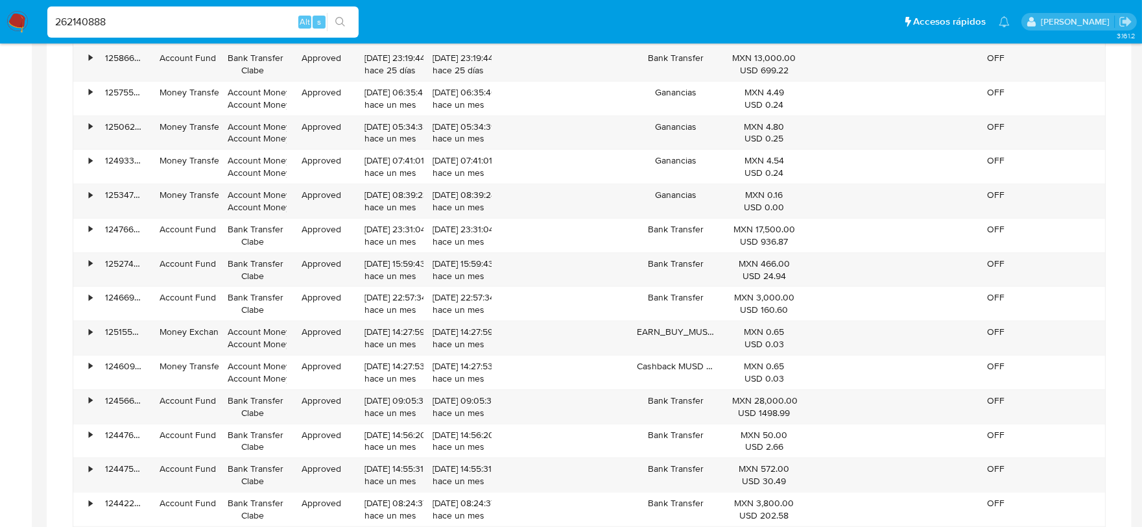
scroll to position [2234, 0]
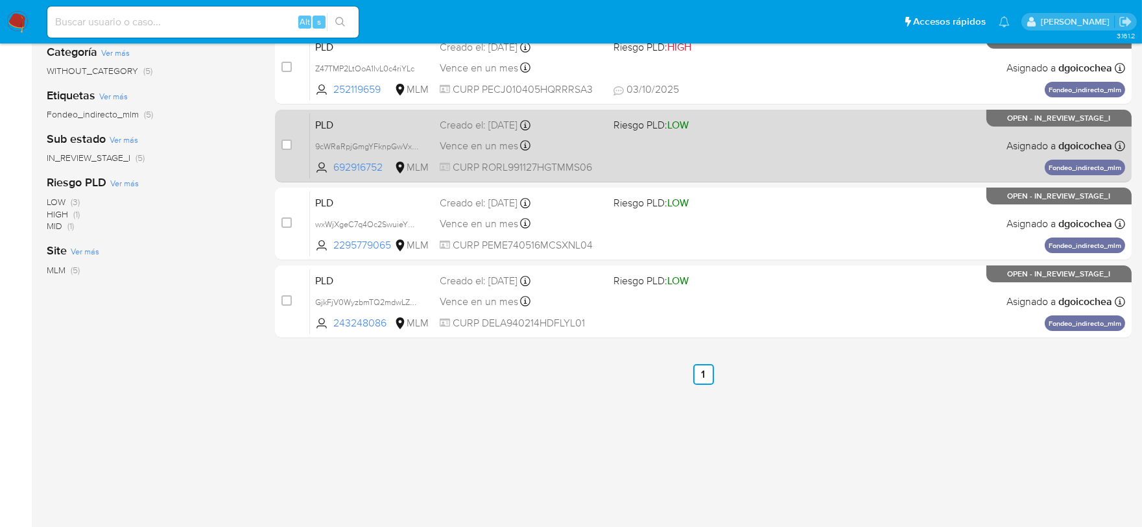
scroll to position [263, 0]
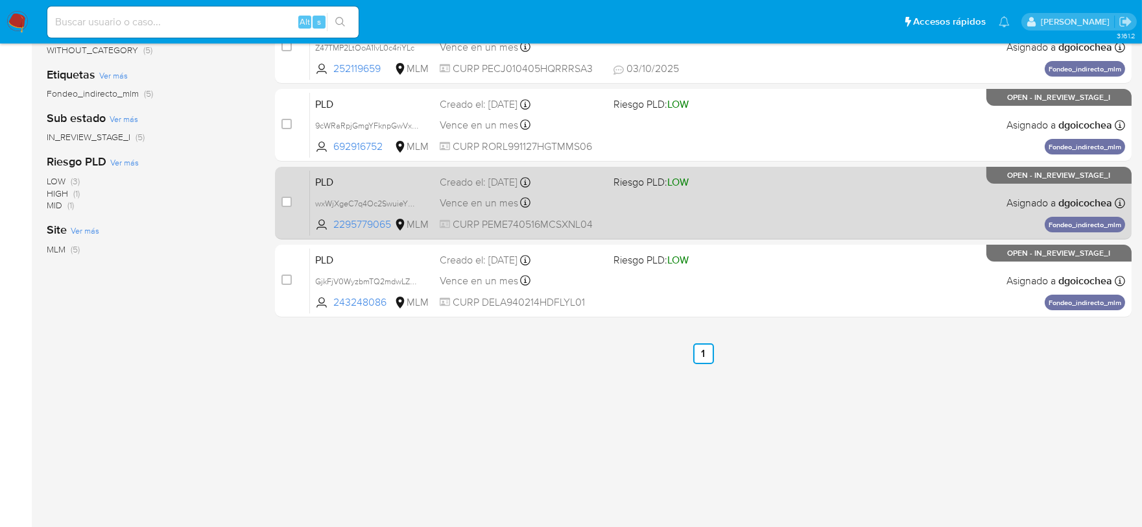
click at [327, 180] on span "PLD" at bounding box center [372, 181] width 114 height 17
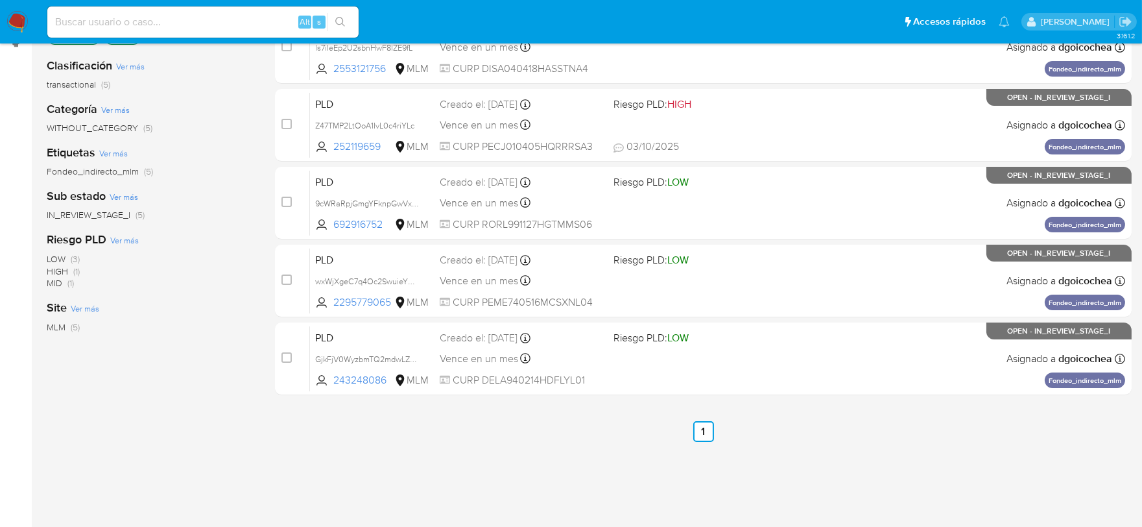
scroll to position [0, 0]
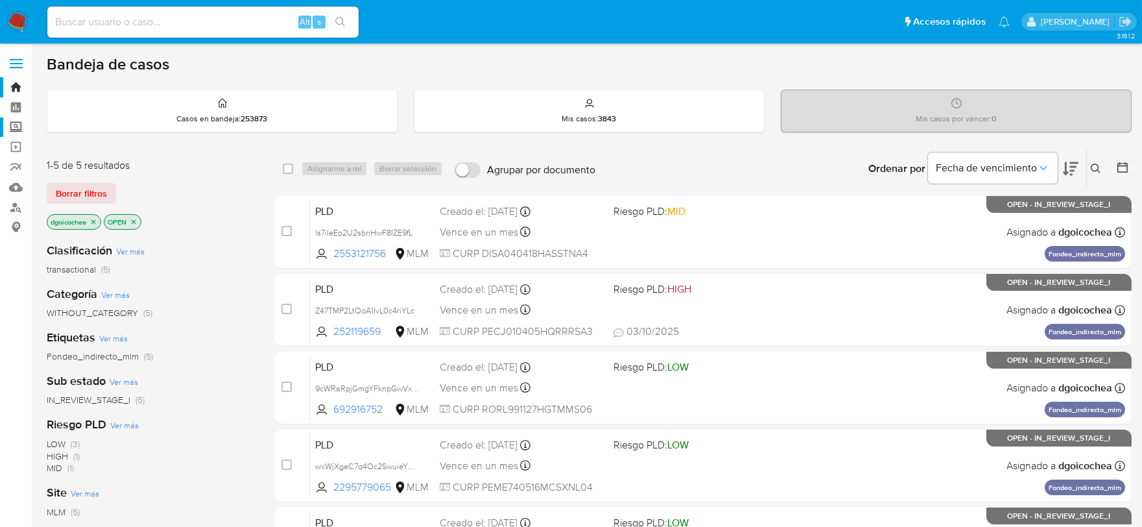
click at [16, 128] on label "Screening" at bounding box center [77, 127] width 154 height 20
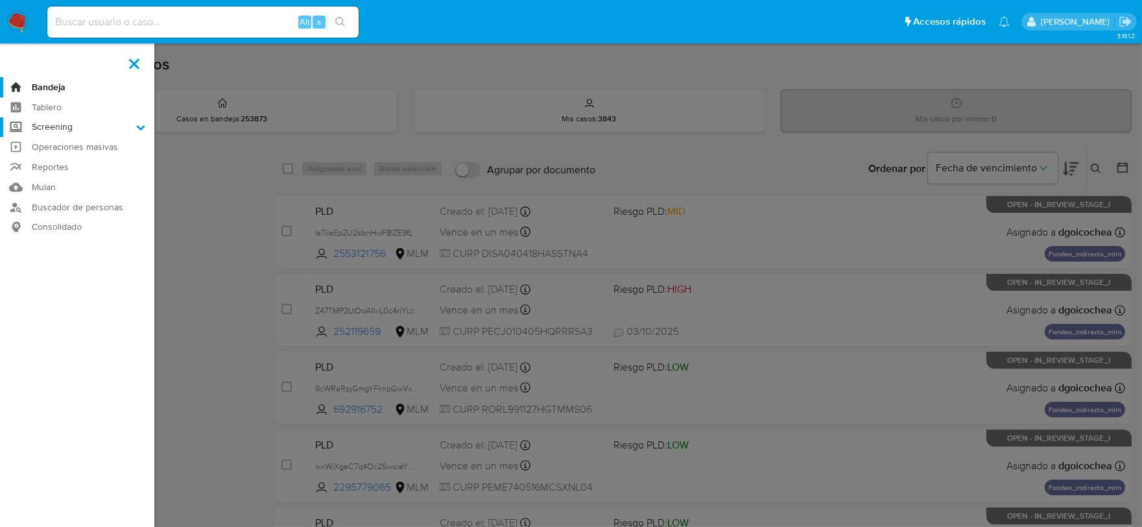
click at [0, 0] on input "Screening" at bounding box center [0, 0] width 0 height 0
click at [60, 173] on link "Herramientas" at bounding box center [77, 178] width 154 height 16
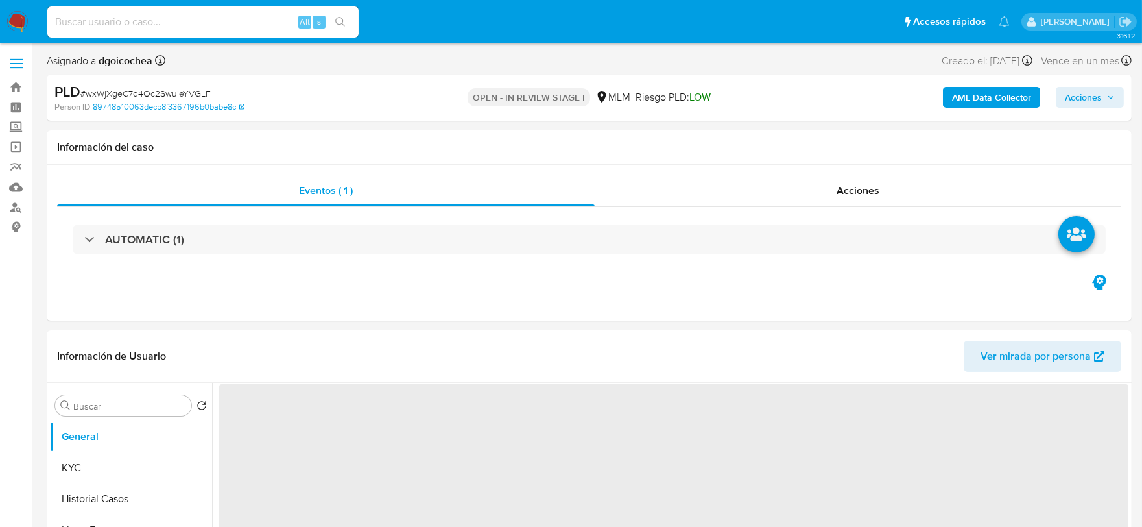
select select "10"
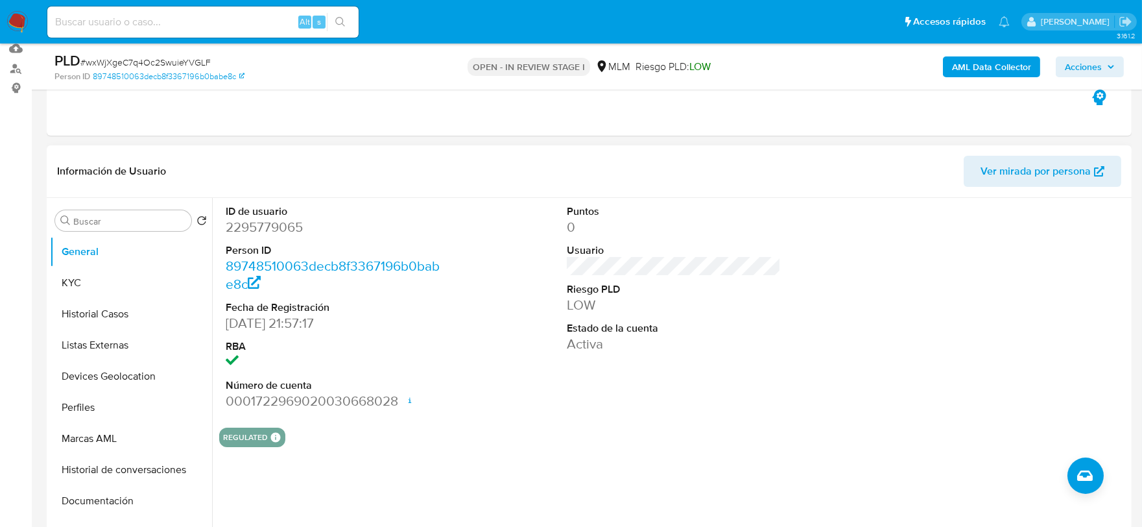
scroll to position [144, 0]
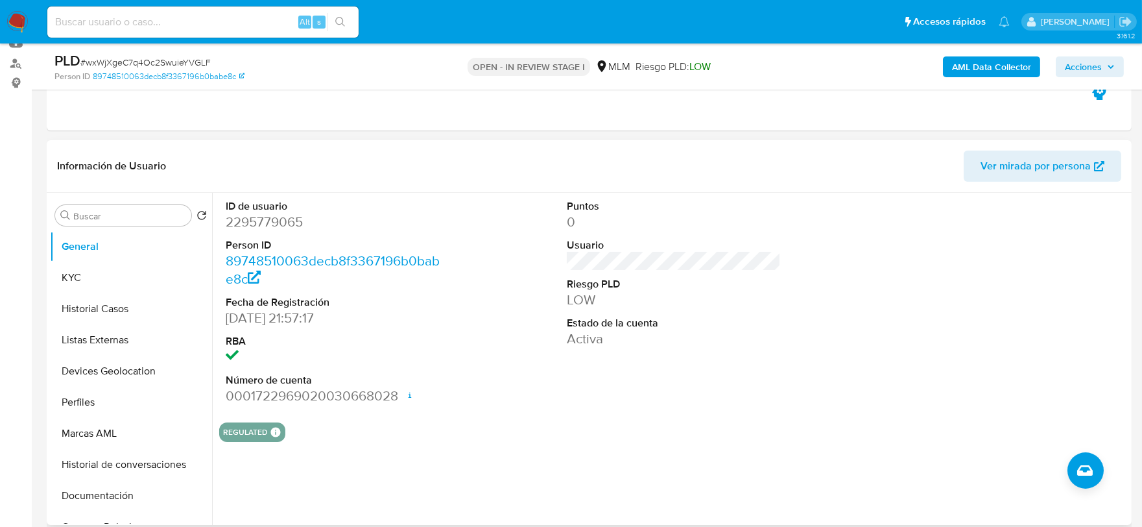
click at [71, 269] on button "KYC" at bounding box center [126, 277] width 152 height 31
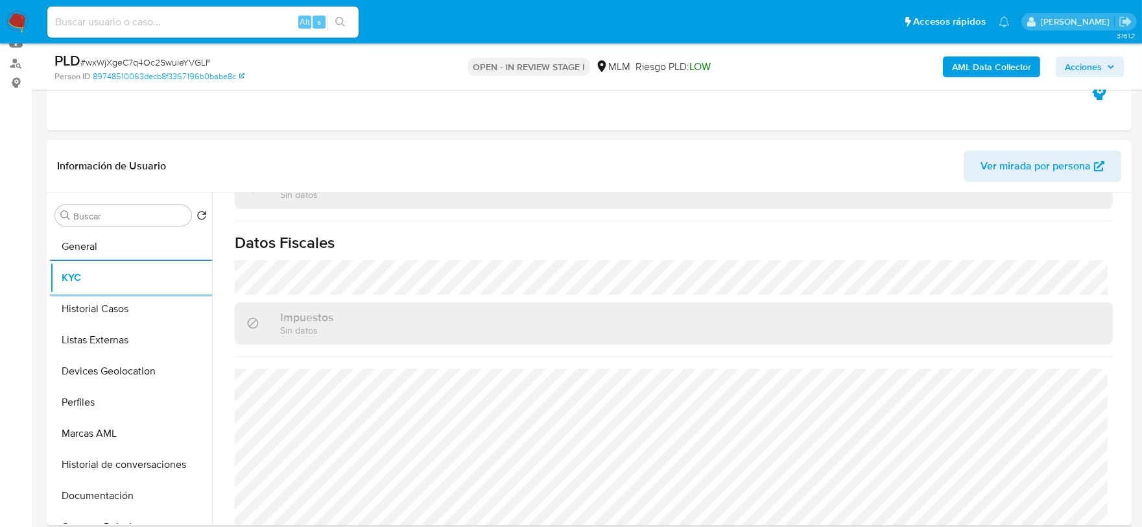
scroll to position [815, 0]
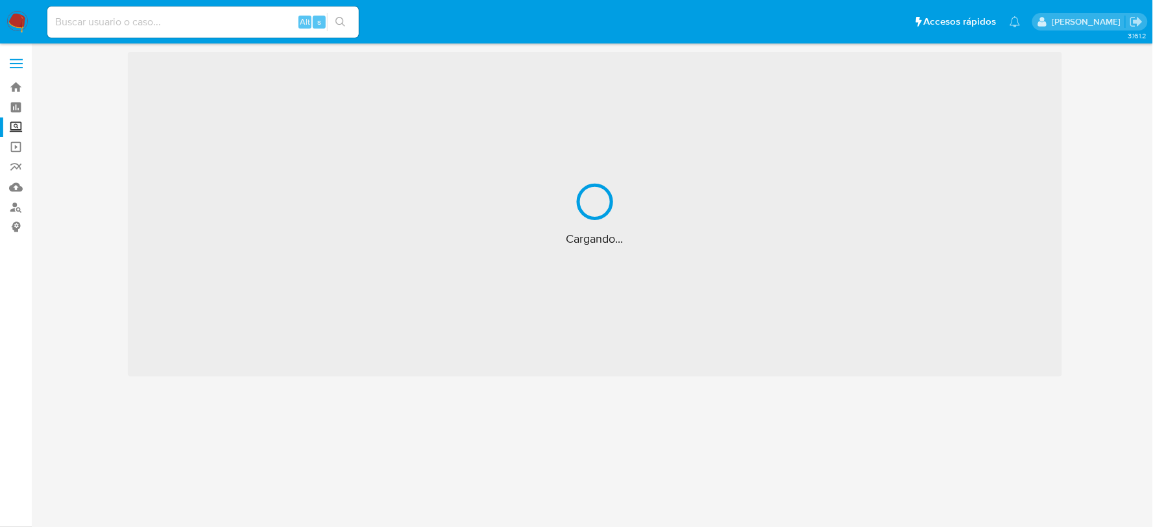
click at [184, 18] on input at bounding box center [202, 22] width 311 height 17
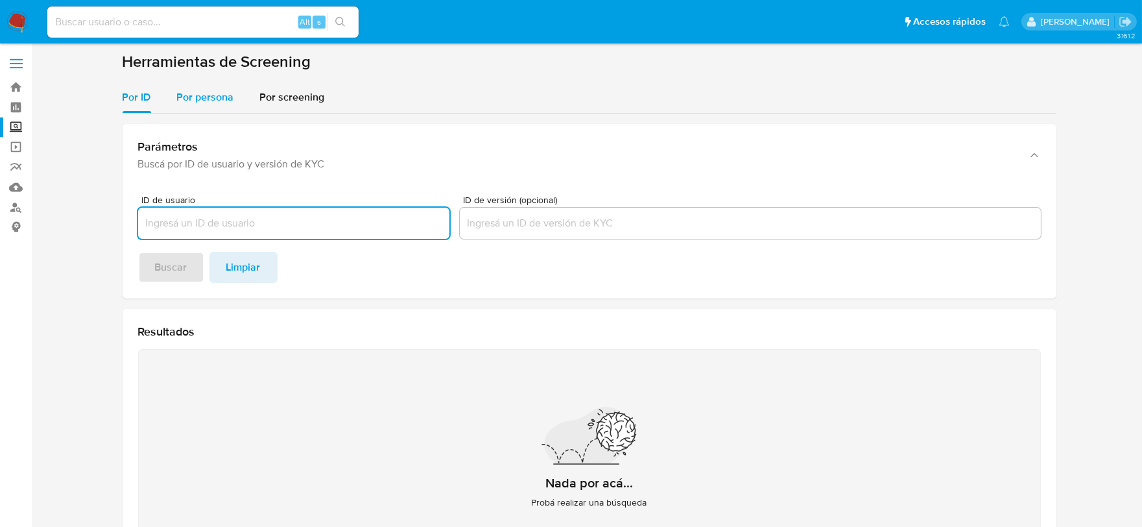
click at [208, 93] on span "Por persona" at bounding box center [205, 97] width 57 height 15
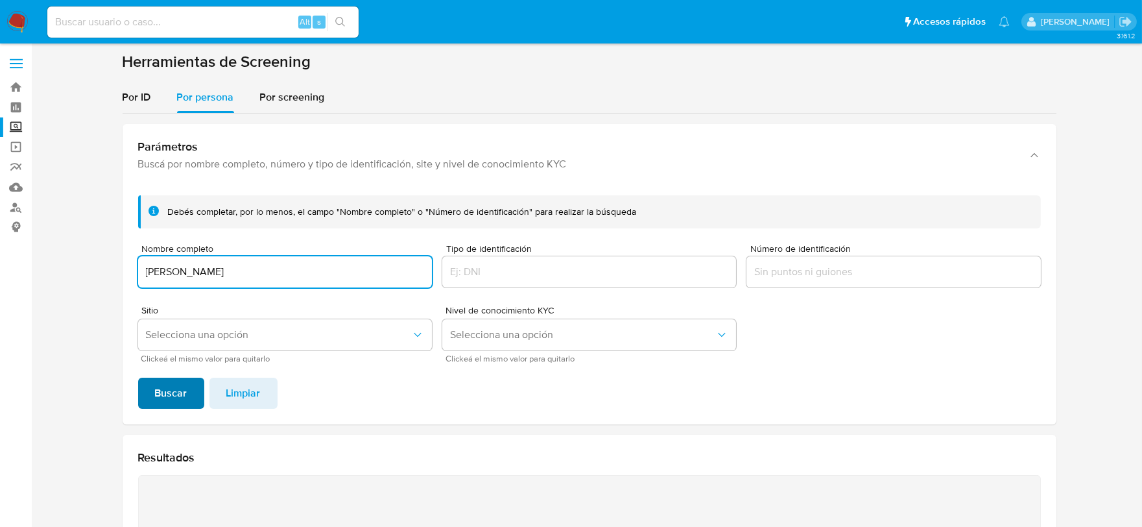
type input "NANCY ZENTENO FIGUEROA"
click at [186, 394] on span "Buscar" at bounding box center [171, 393] width 32 height 29
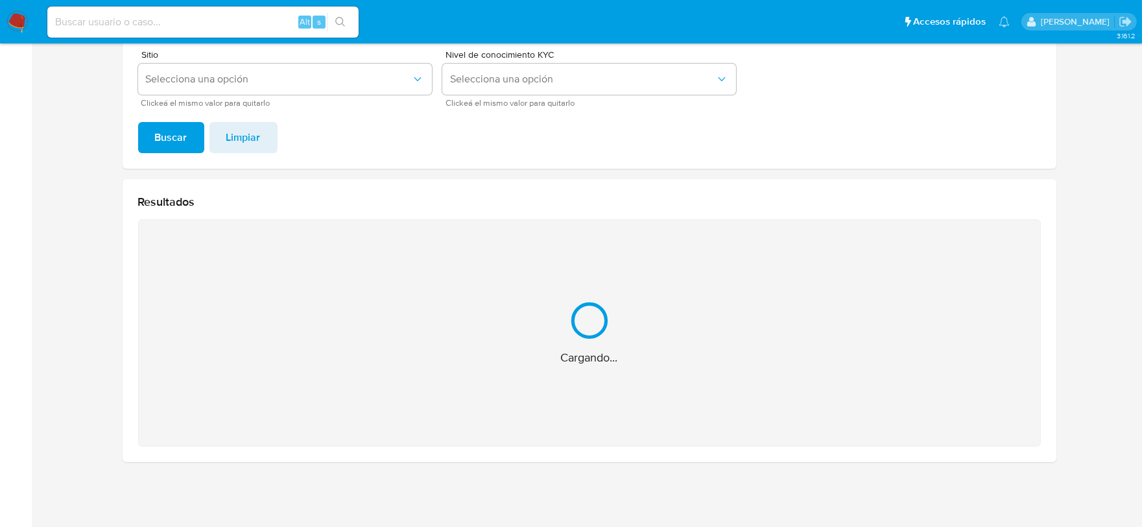
scroll to position [49, 0]
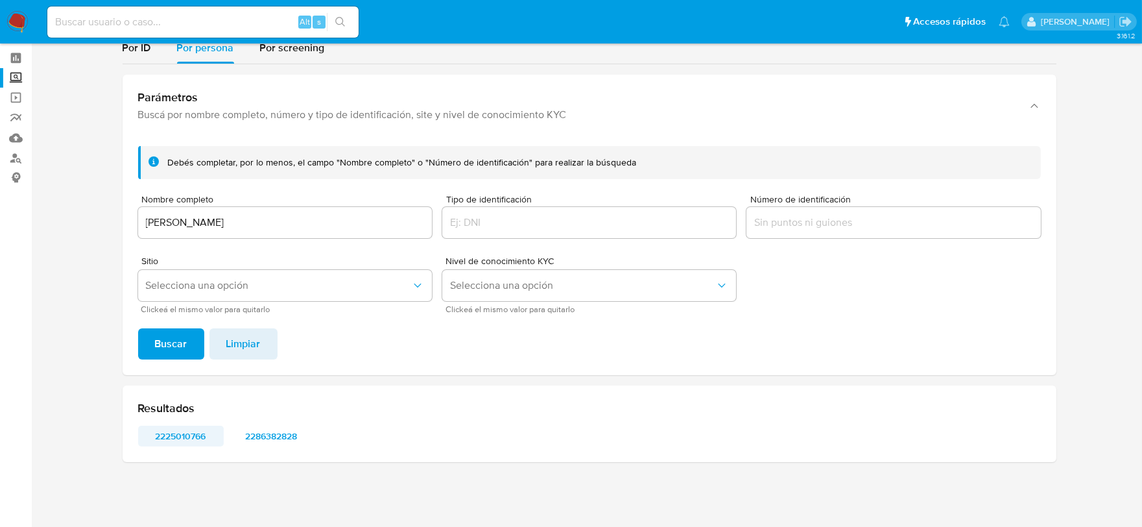
click at [175, 433] on span "2225010766" at bounding box center [180, 436] width 67 height 18
click at [271, 429] on span "2286382828" at bounding box center [271, 436] width 67 height 18
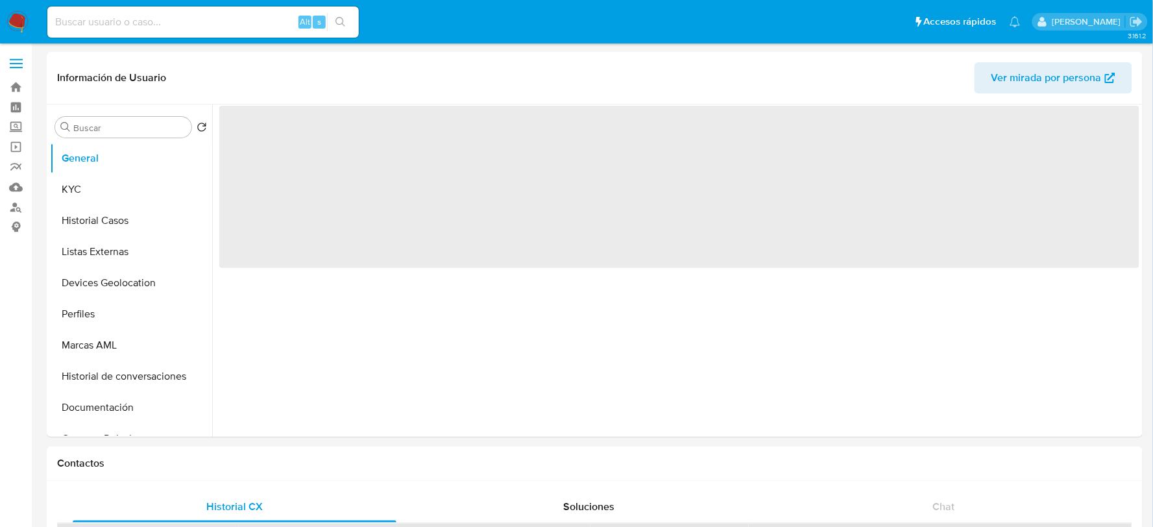
select select "10"
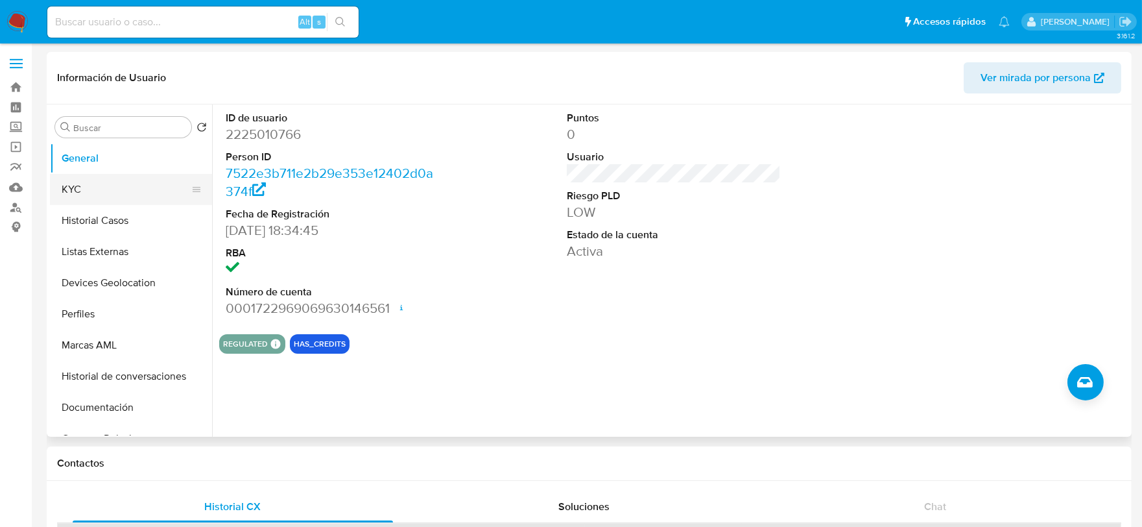
click at [97, 184] on button "KYC" at bounding box center [126, 189] width 152 height 31
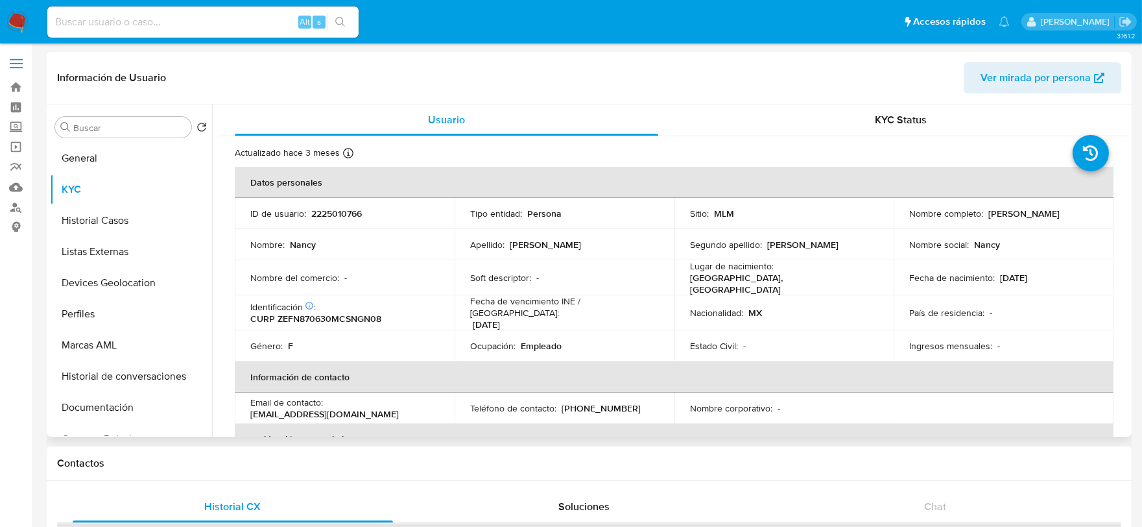
click at [345, 209] on p "2225010766" at bounding box center [336, 214] width 51 height 12
copy p "2225010766"
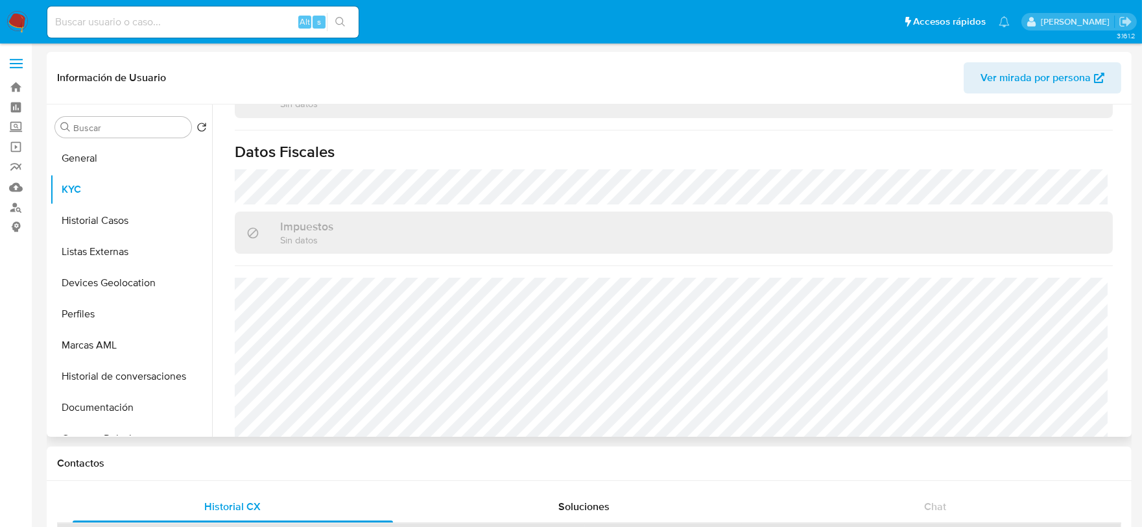
scroll to position [815, 0]
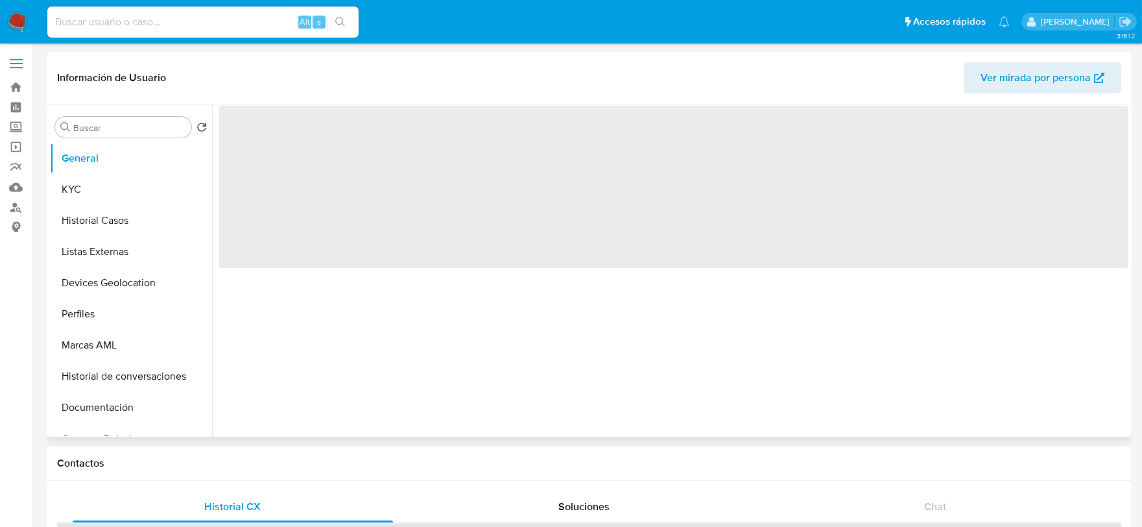
select select "10"
